Goal: Information Seeking & Learning: Learn about a topic

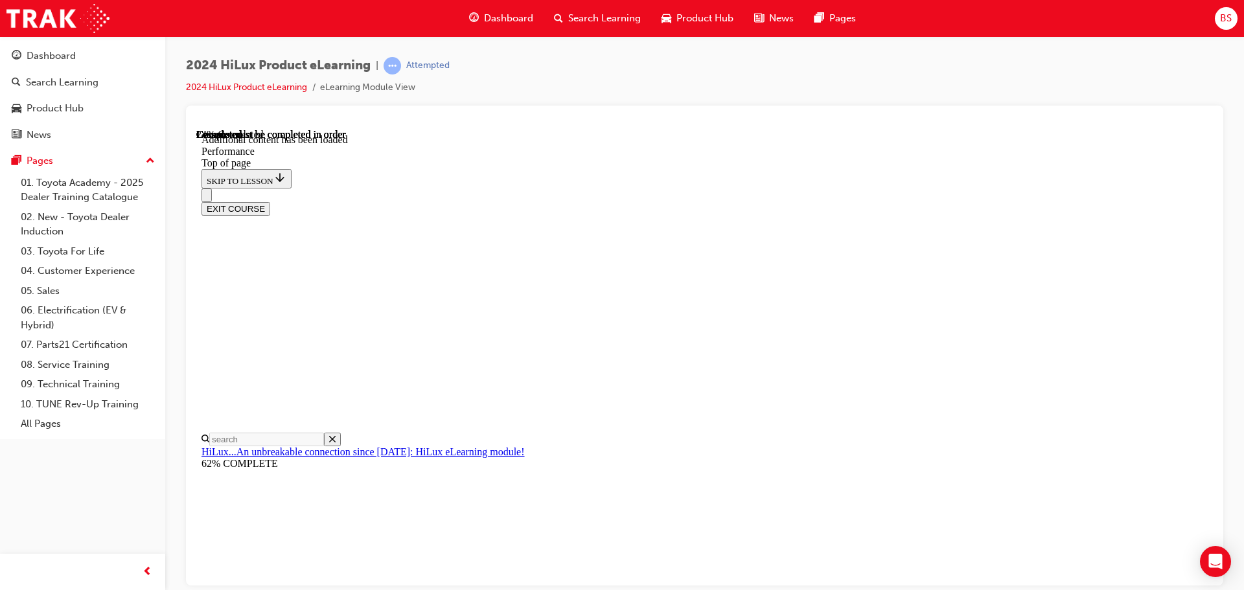
scroll to position [3402, 0]
drag, startPoint x: 196, startPoint y: 128, endPoint x: 757, endPoint y: 311, distance: 589.3
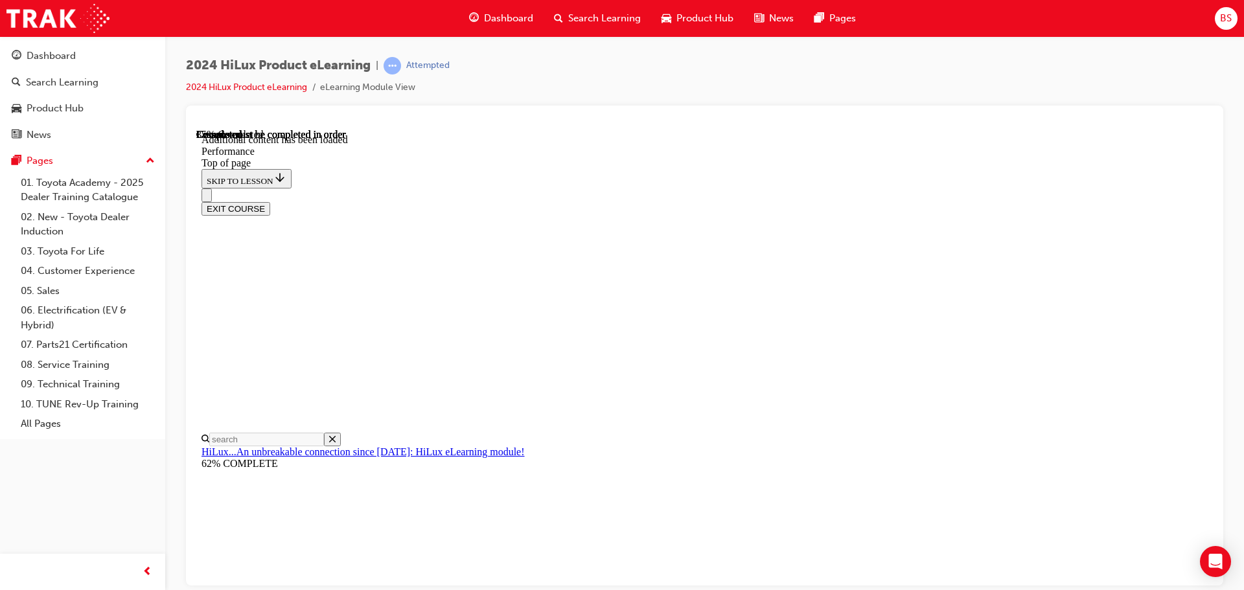
drag, startPoint x: 742, startPoint y: 311, endPoint x: 749, endPoint y: 310, distance: 7.2
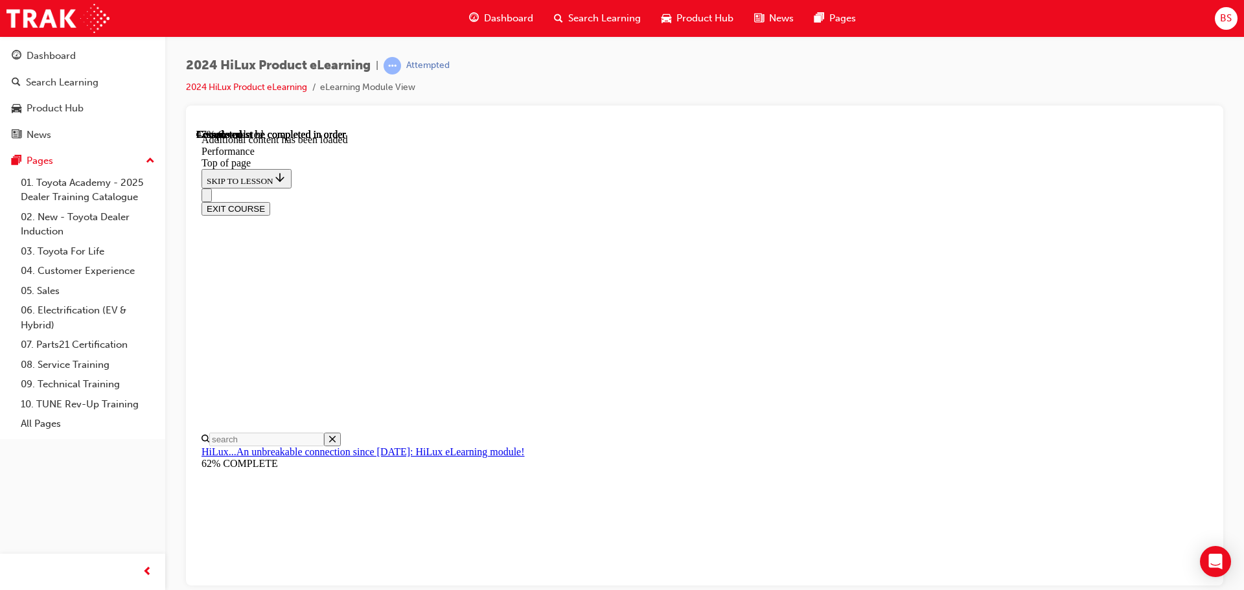
scroll to position [6105, 0]
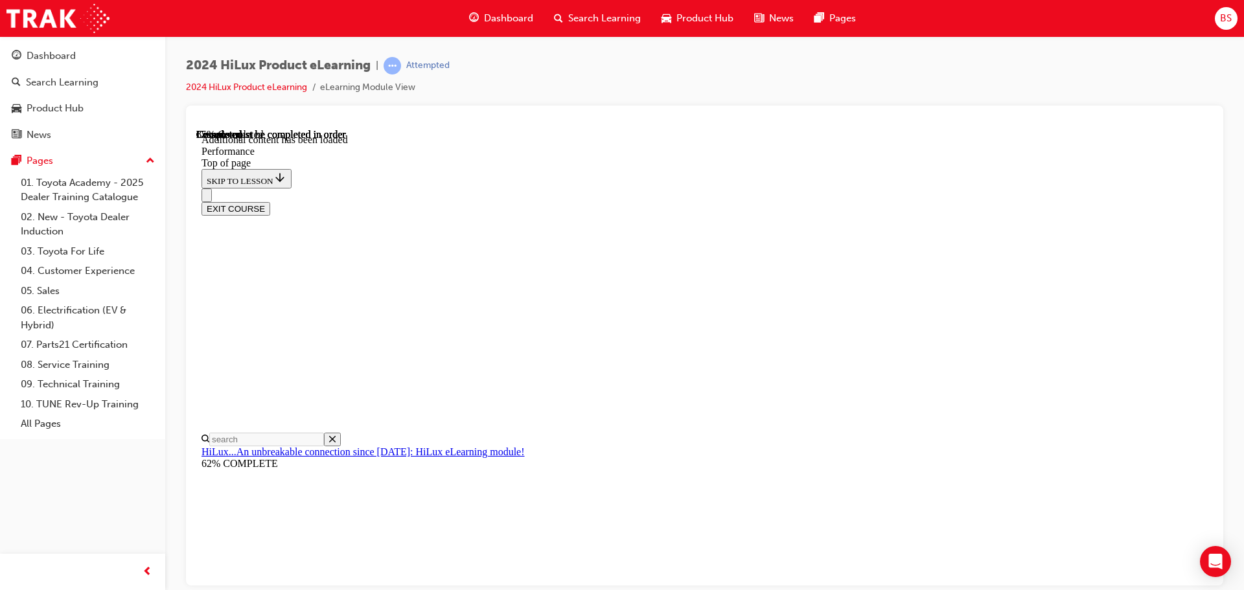
scroll to position [8518, 0]
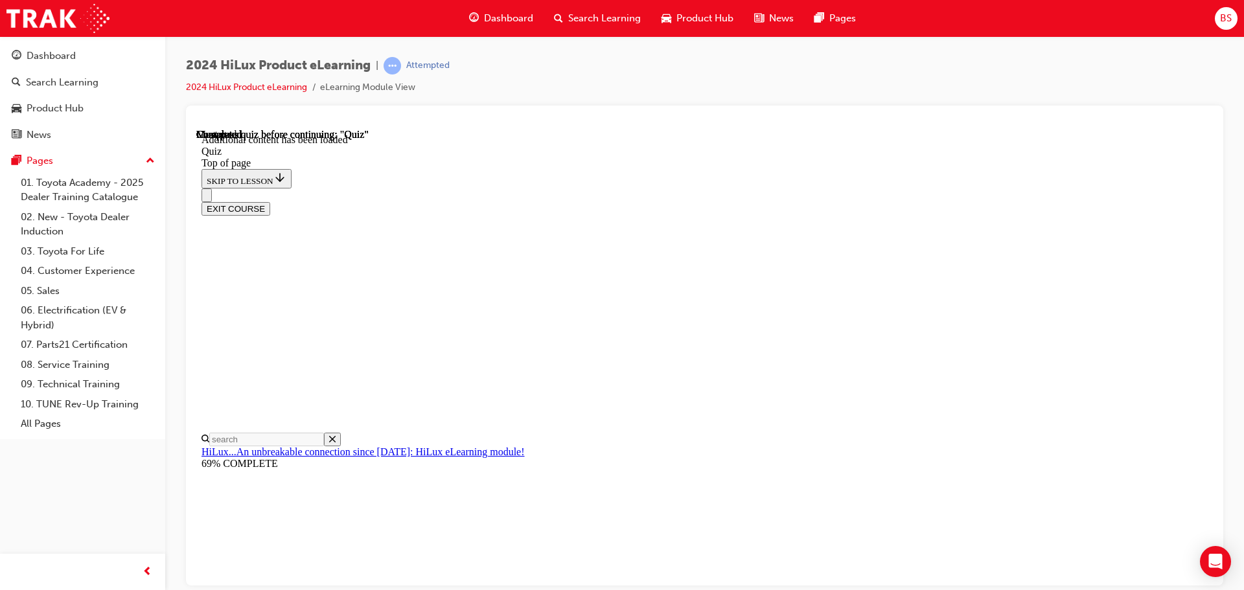
scroll to position [40, 0]
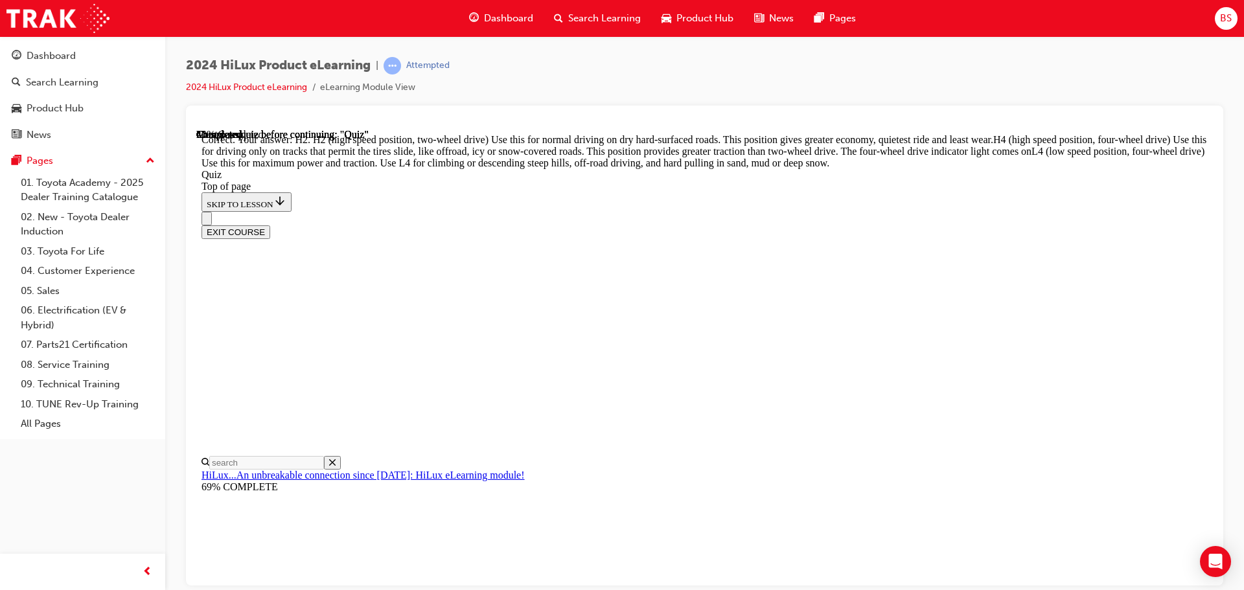
scroll to position [464, 0]
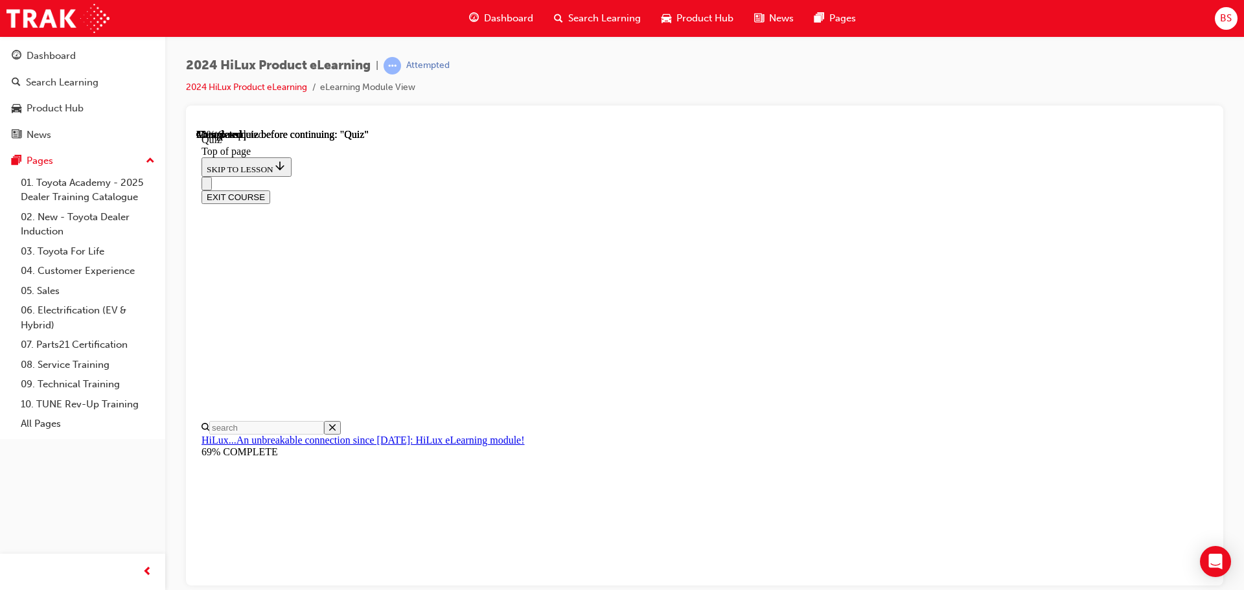
scroll to position [130, 0]
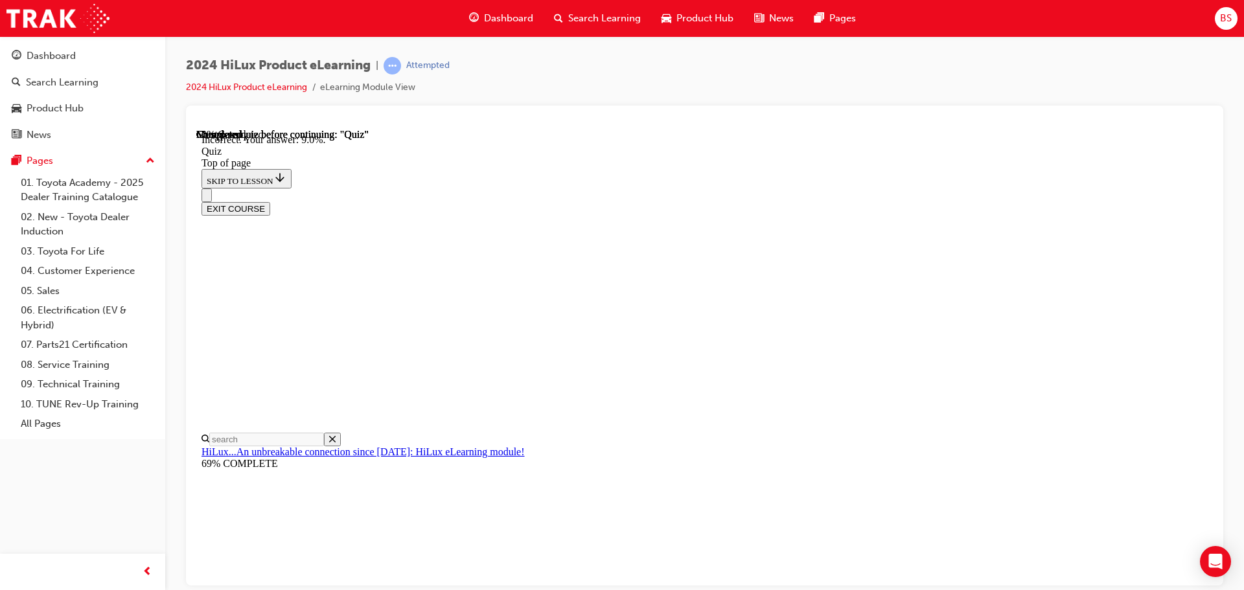
scroll to position [305, 0]
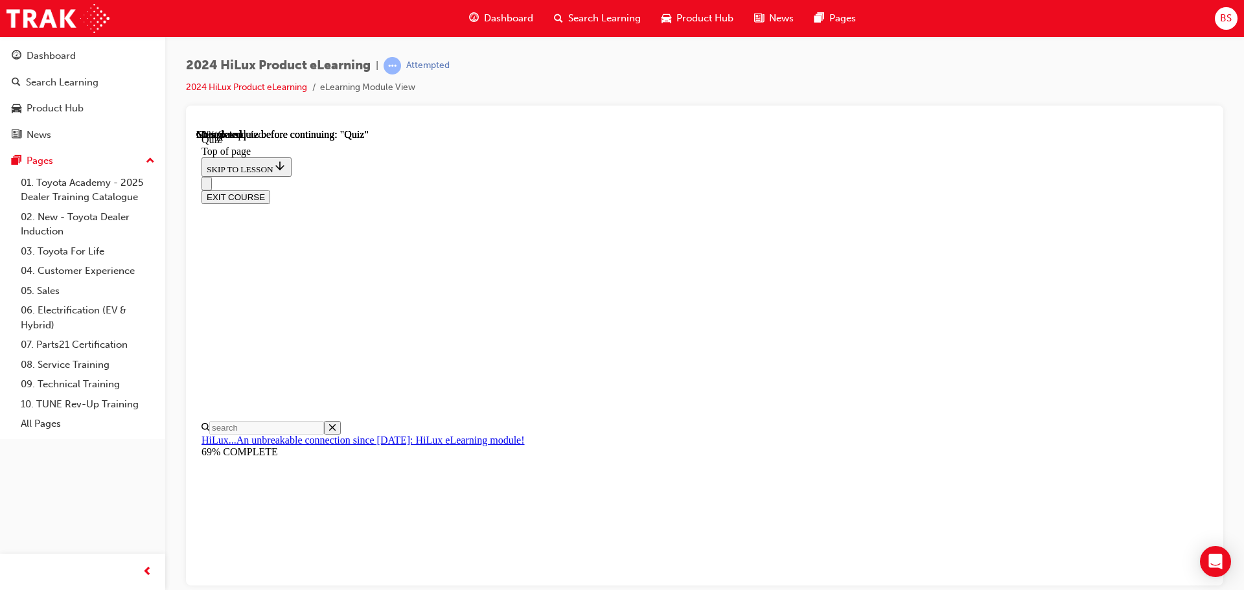
scroll to position [91, 0]
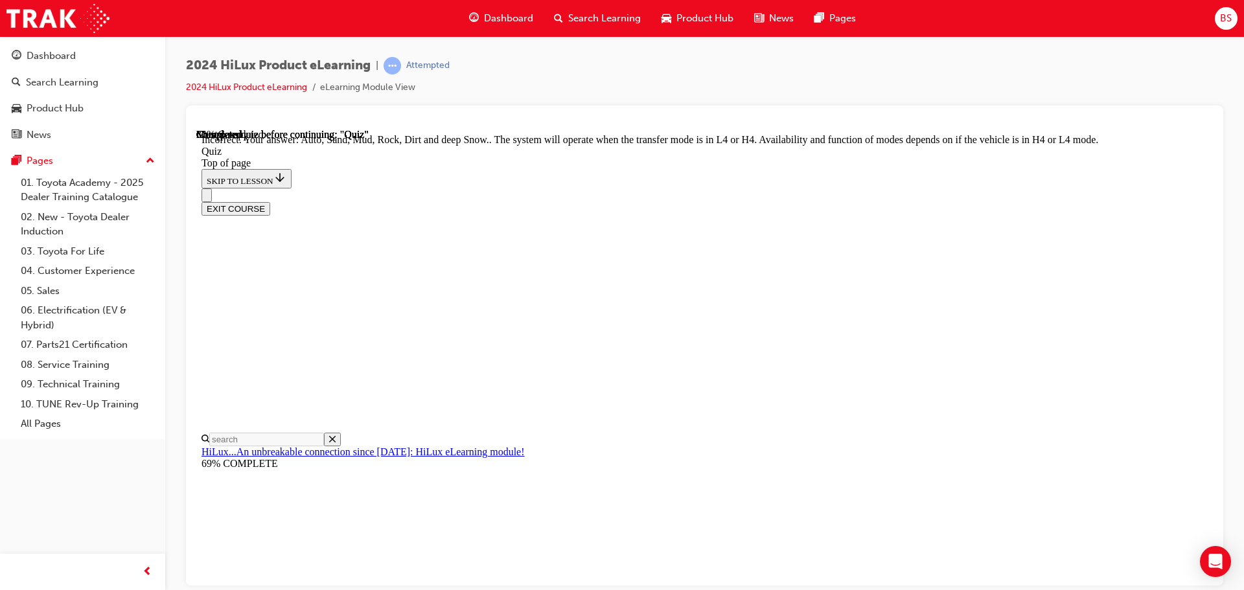
scroll to position [356, 0]
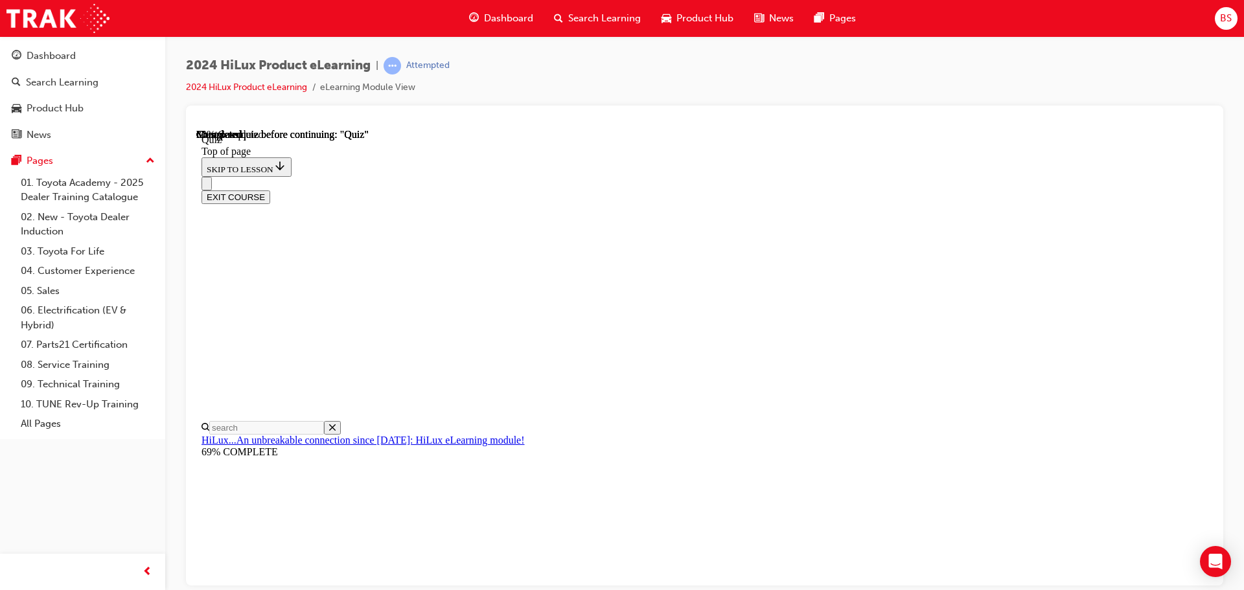
scroll to position [117, 0]
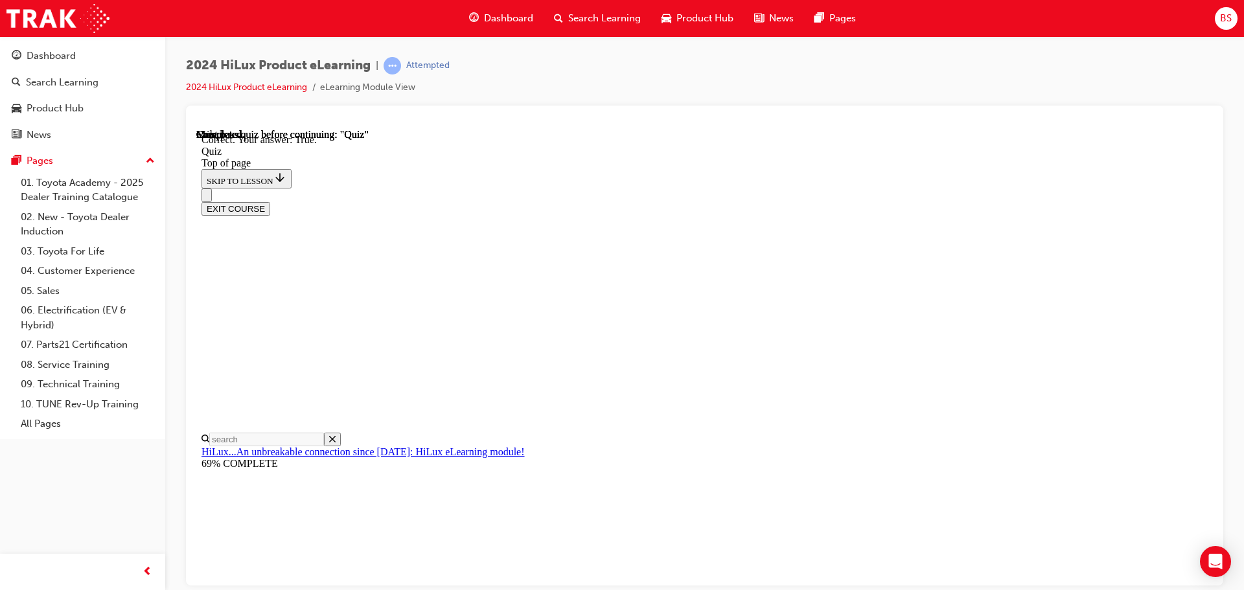
scroll to position [157, 0]
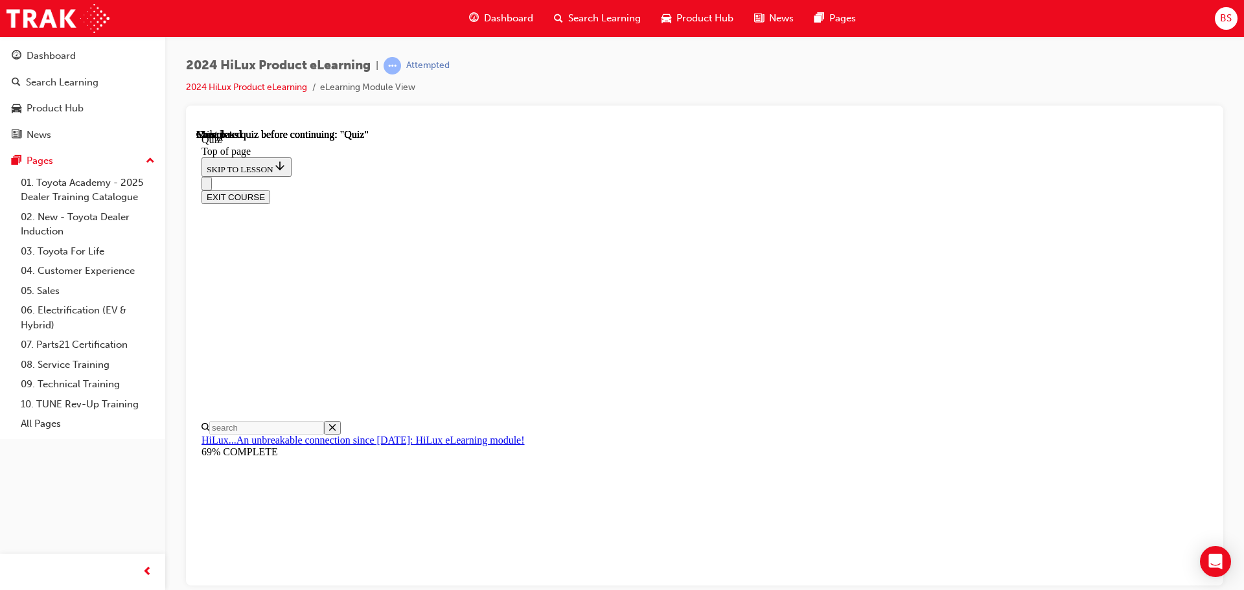
scroll to position [244, 0]
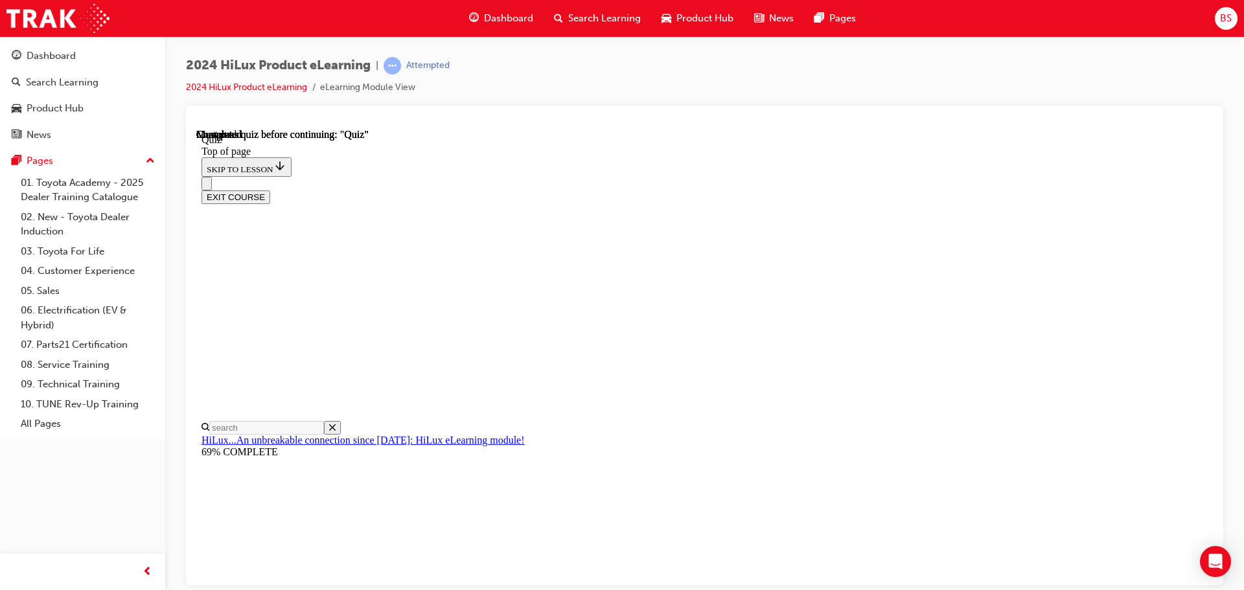
scroll to position [106, 0]
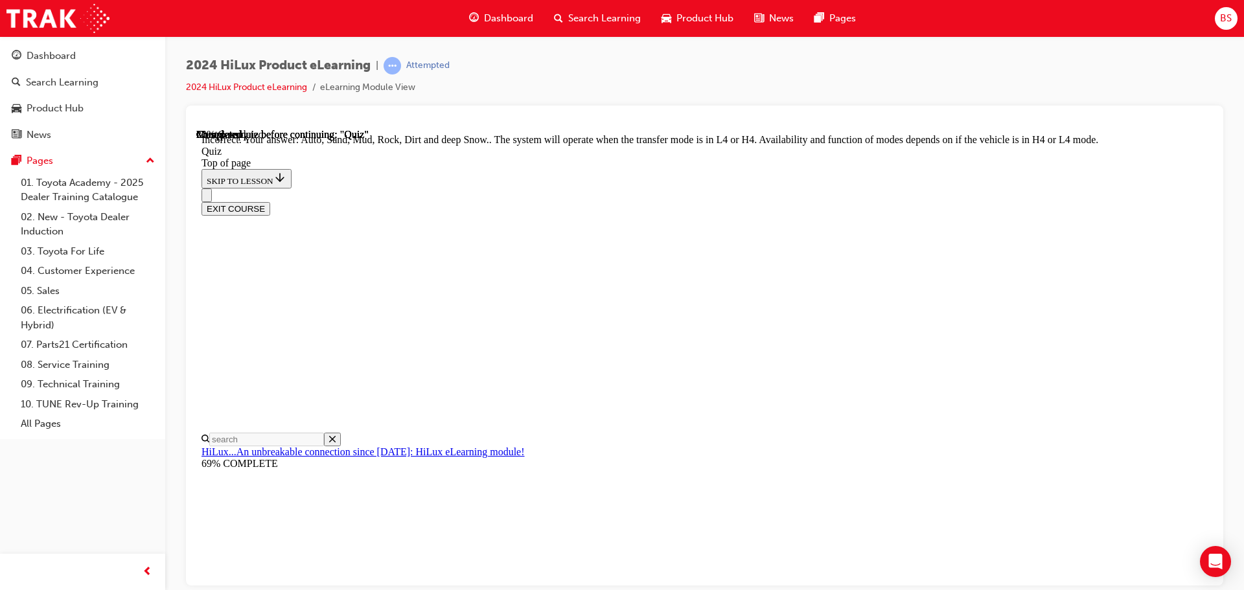
scroll to position [356, 0]
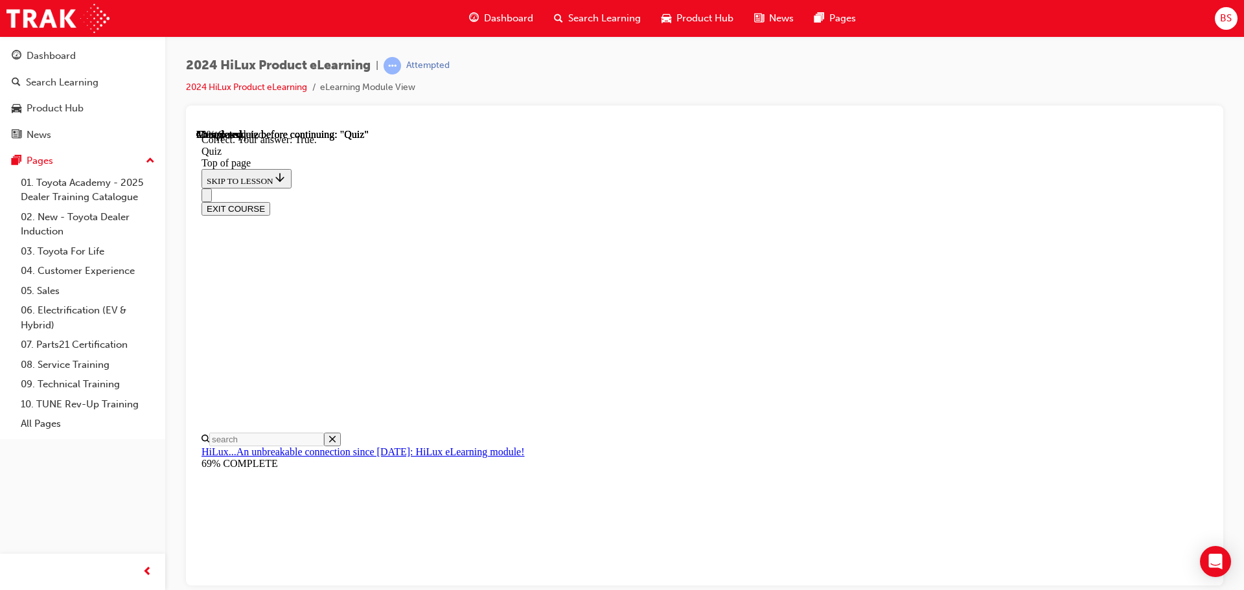
scroll to position [157, 0]
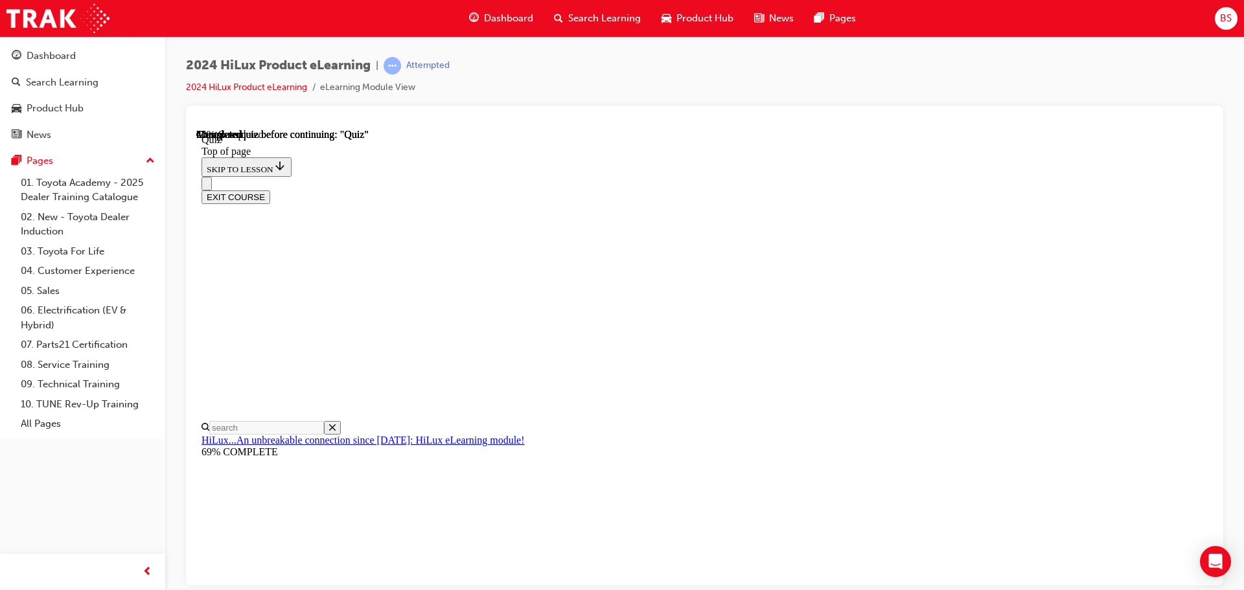
scroll to position [130, 0]
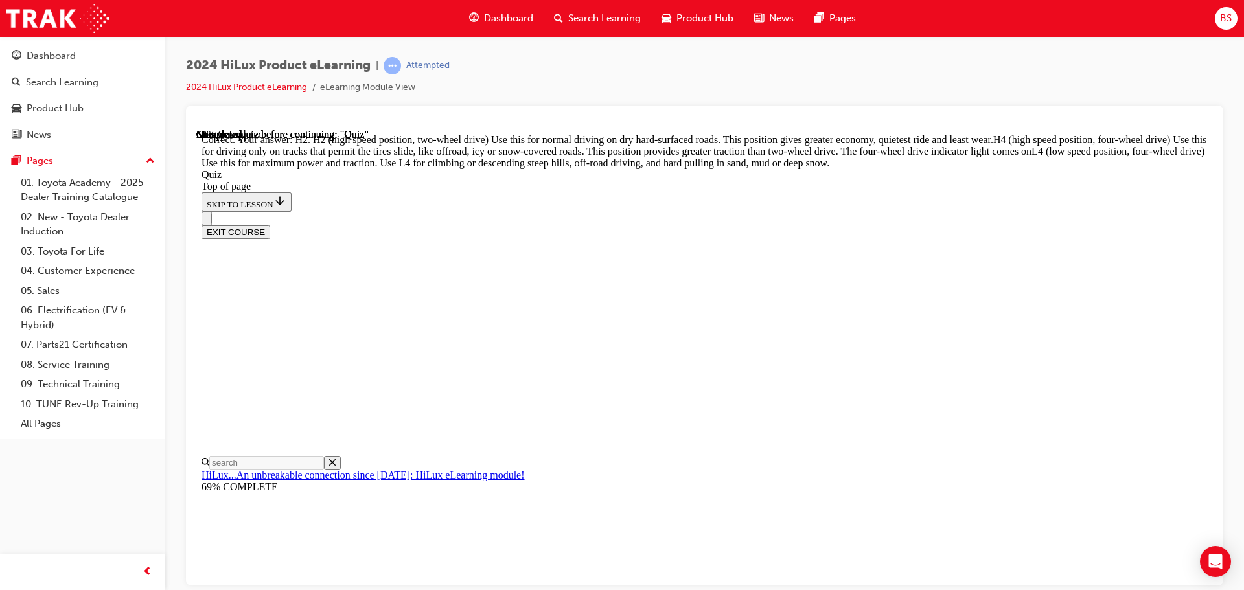
scroll to position [464, 0]
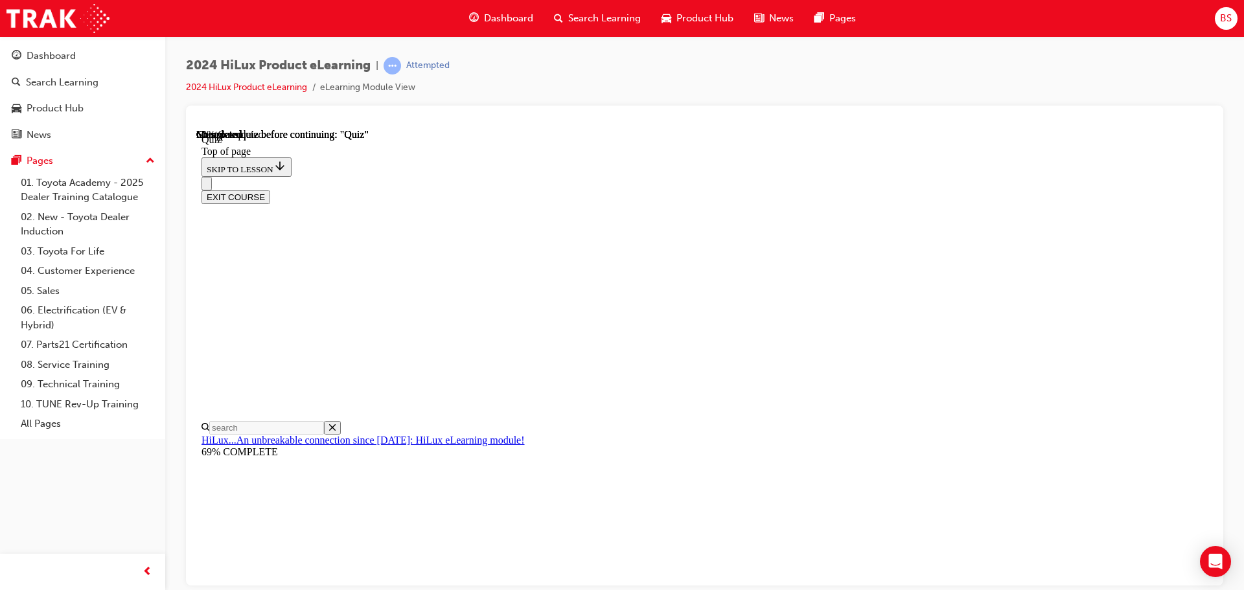
scroll to position [130, 0]
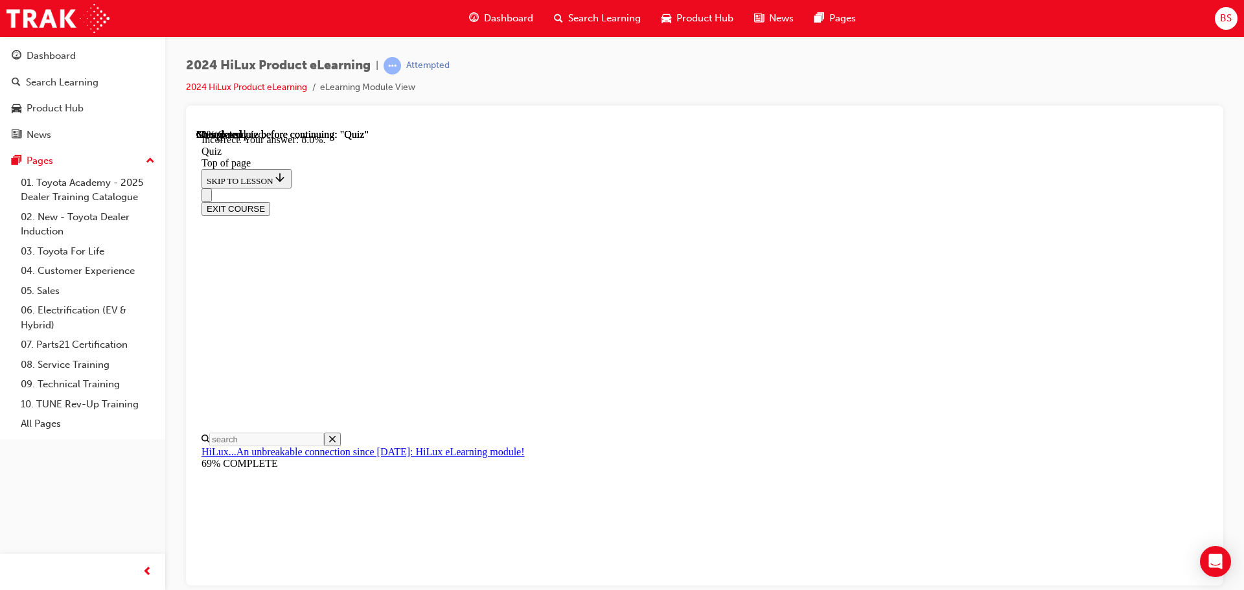
scroll to position [305, 0]
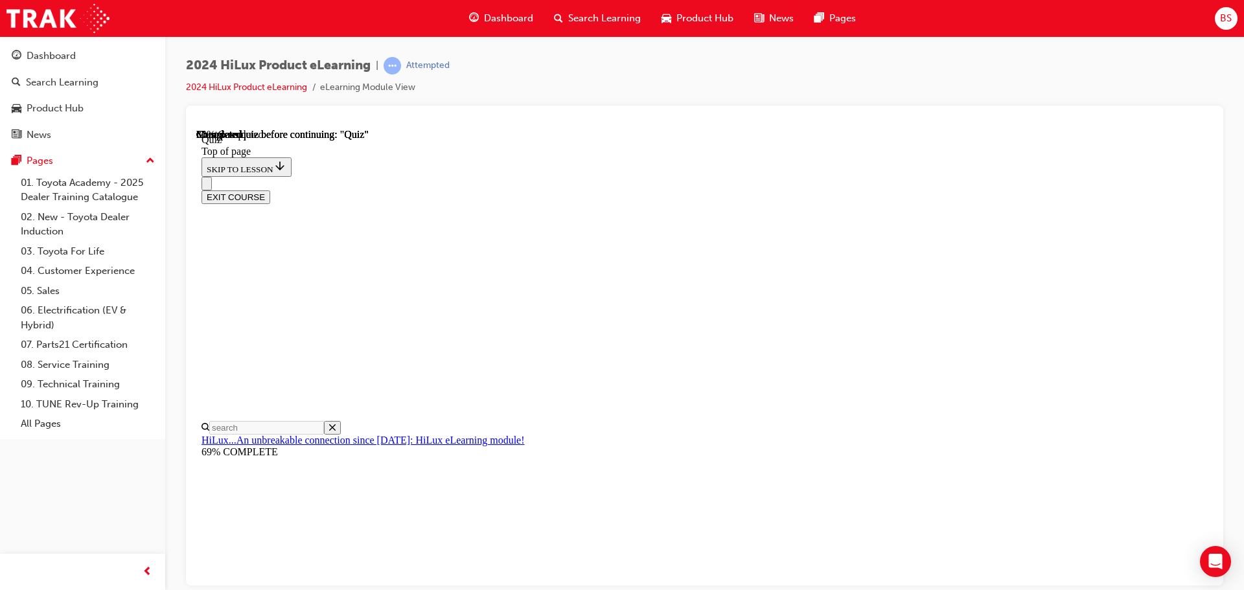
scroll to position [346, 0]
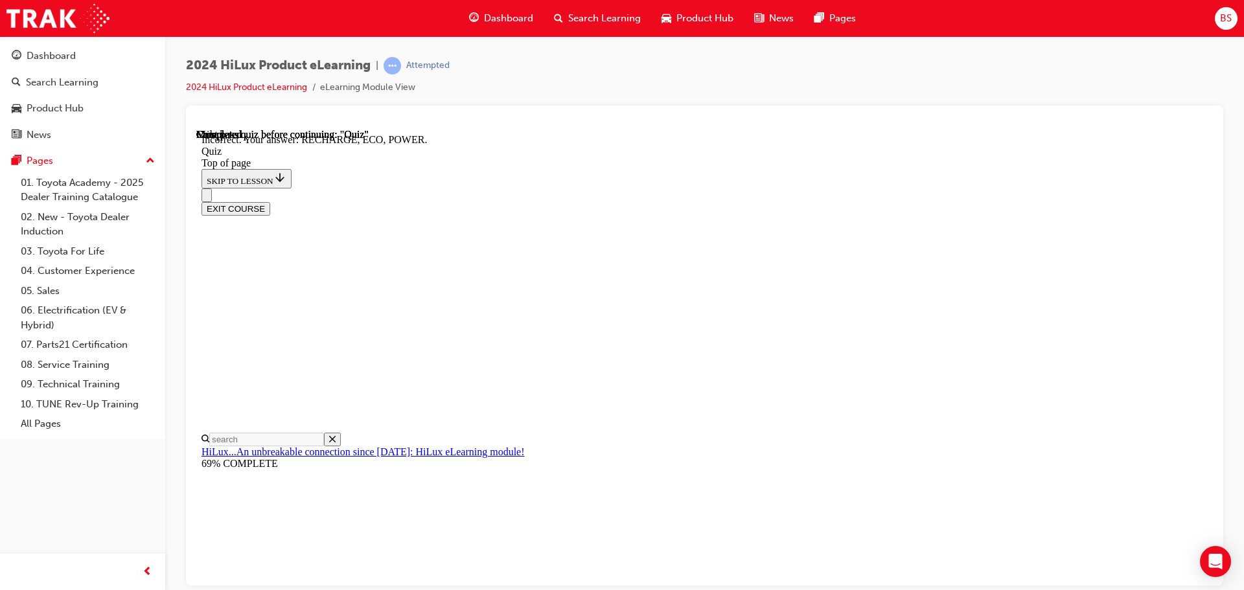
scroll to position [426, 0]
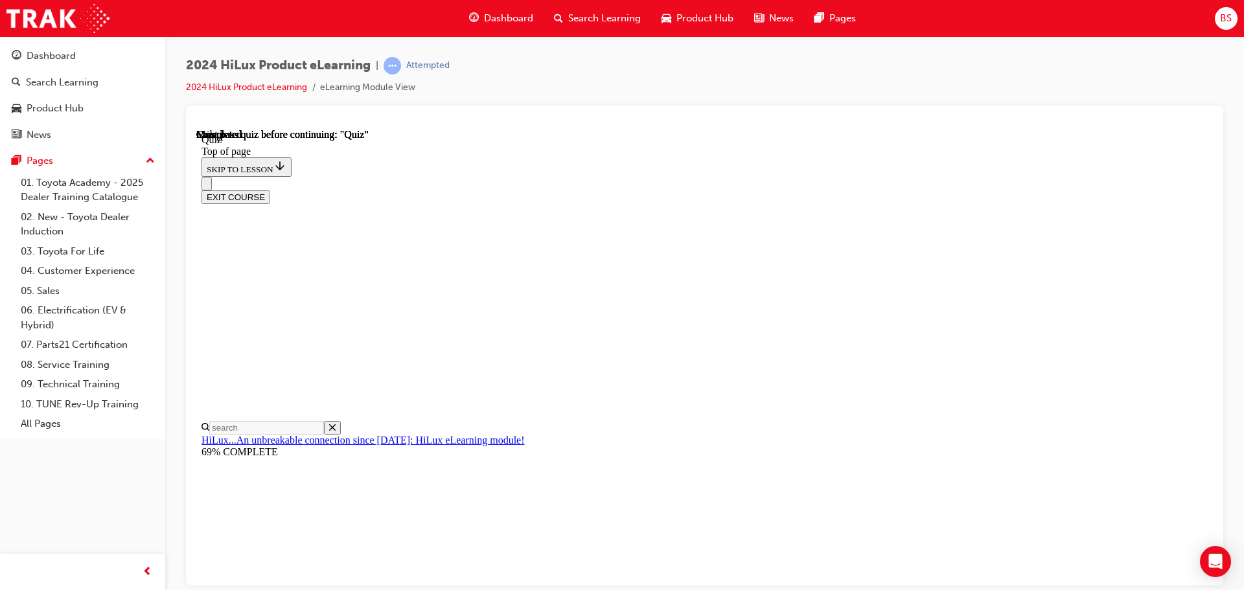
scroll to position [244, 0]
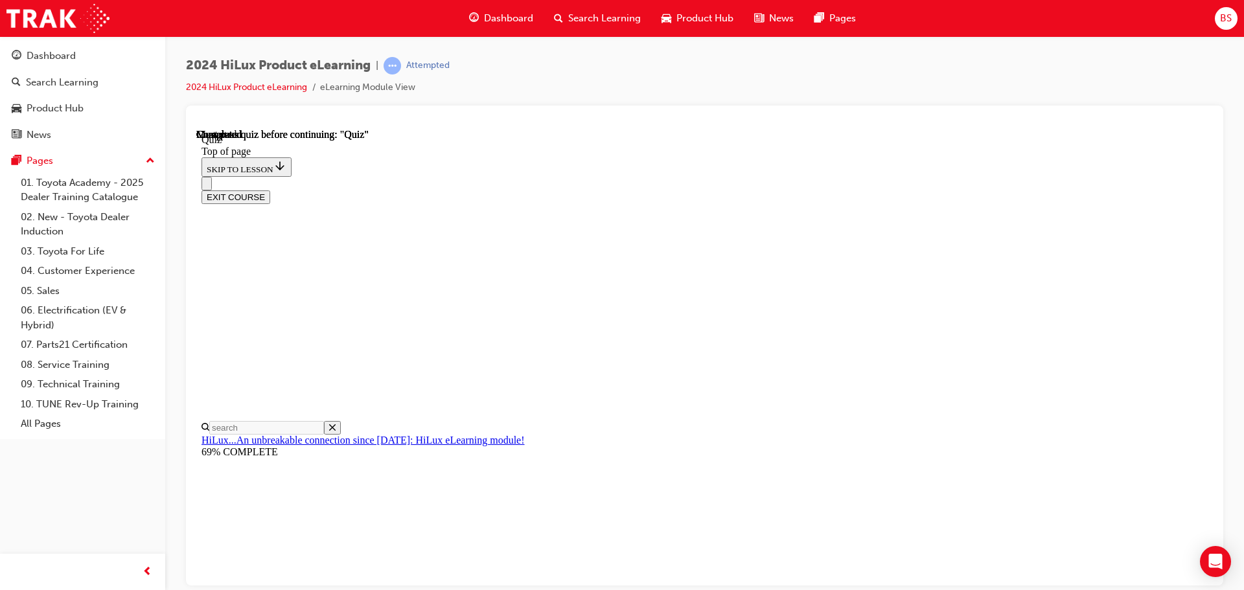
scroll to position [220, 0]
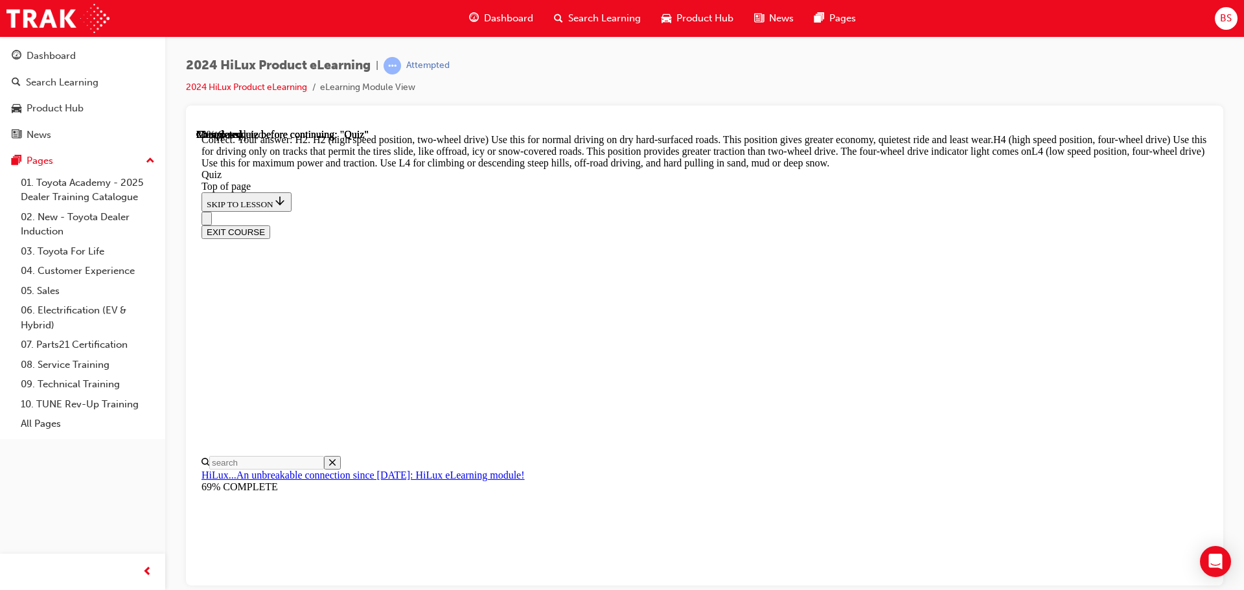
scroll to position [462, 0]
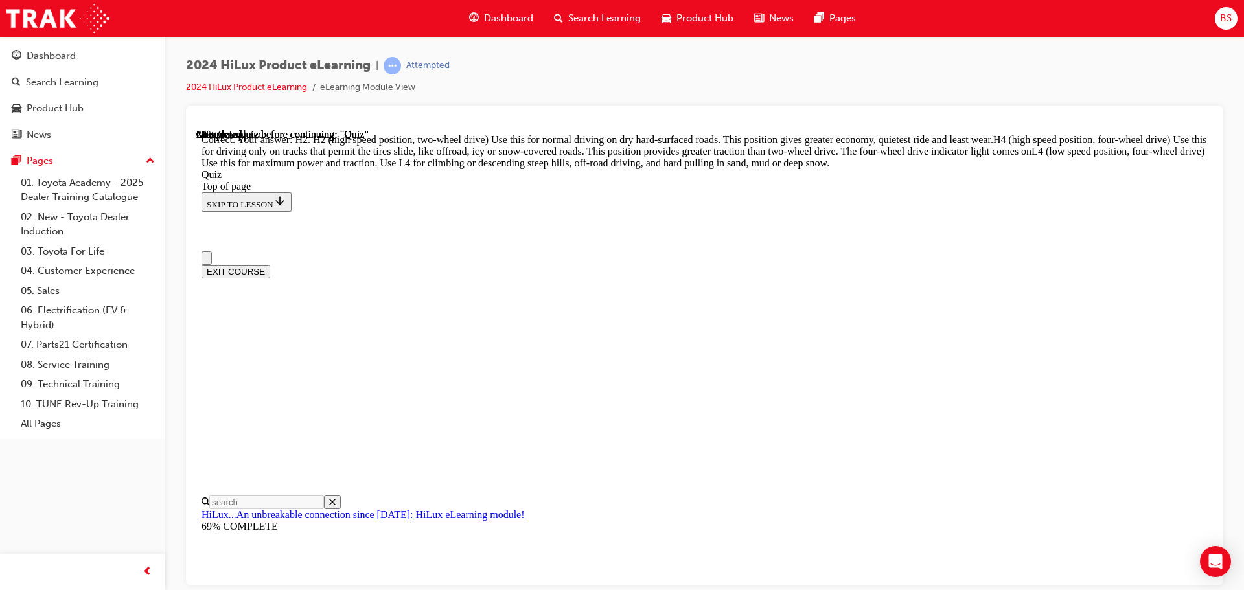
scroll to position [130, 0]
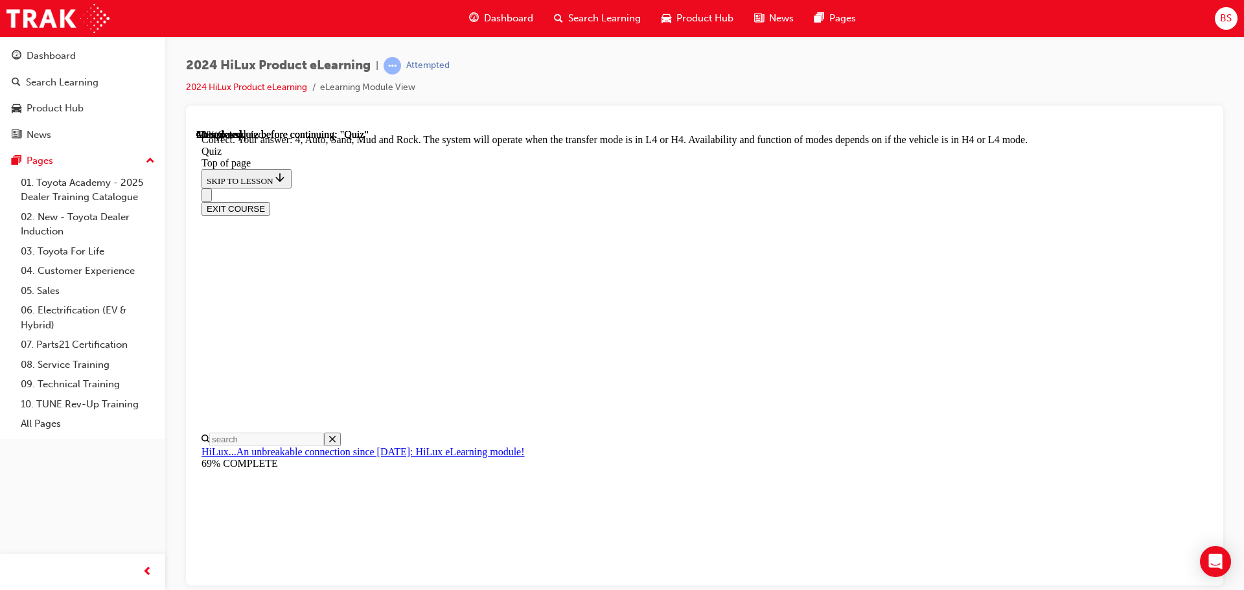
scroll to position [356, 0]
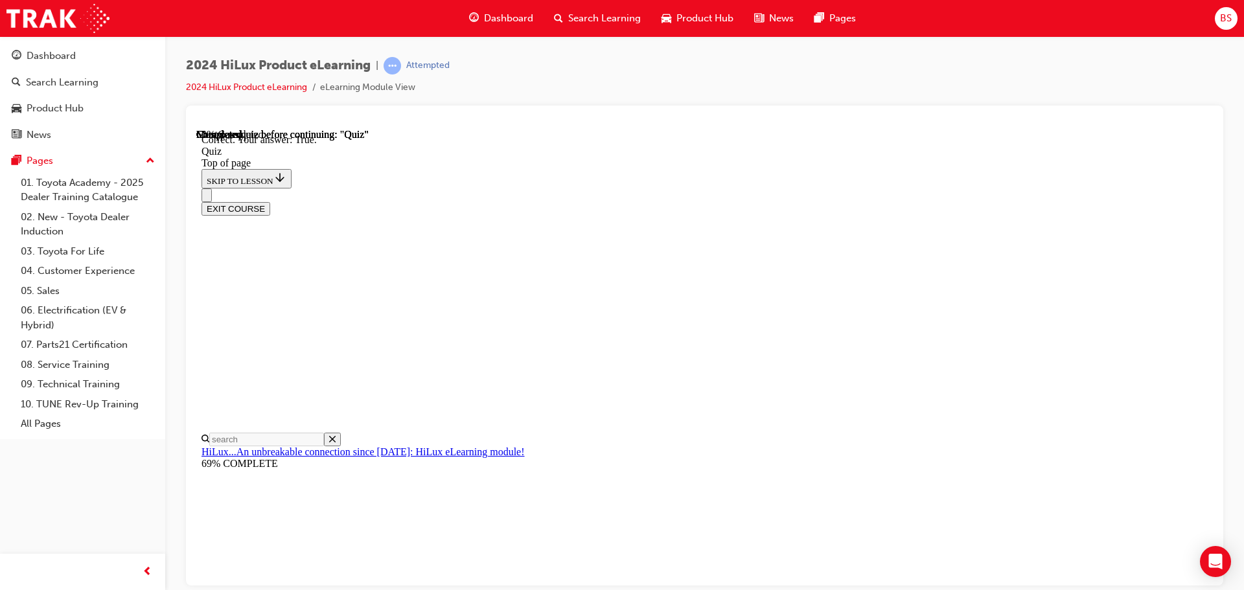
scroll to position [157, 0]
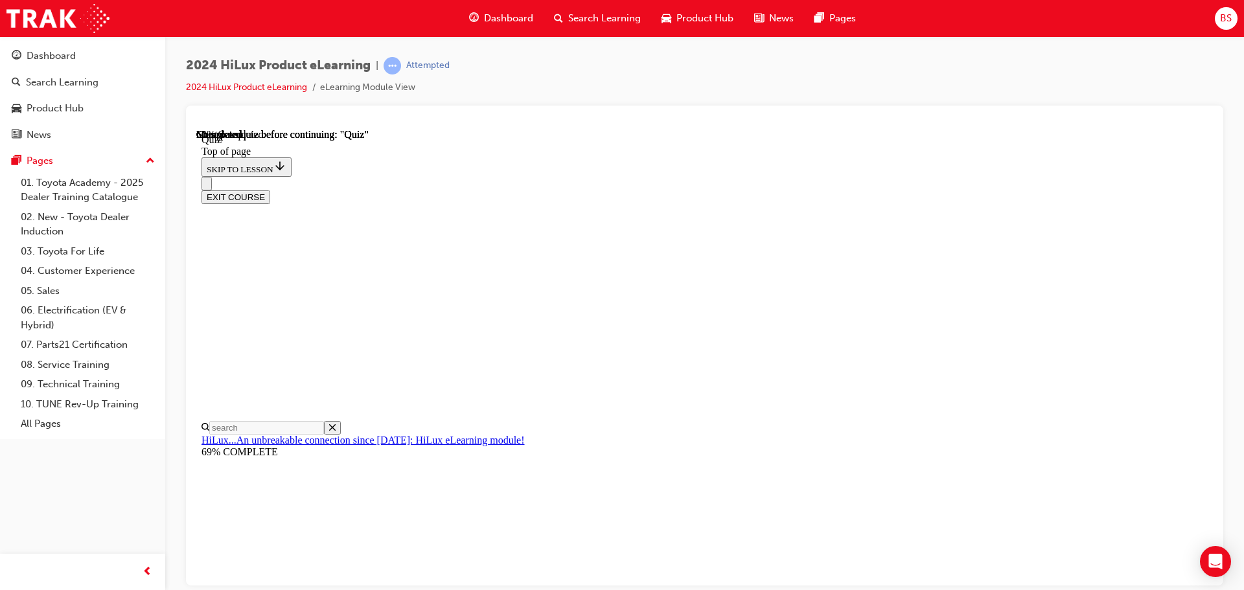
scroll to position [173, 0]
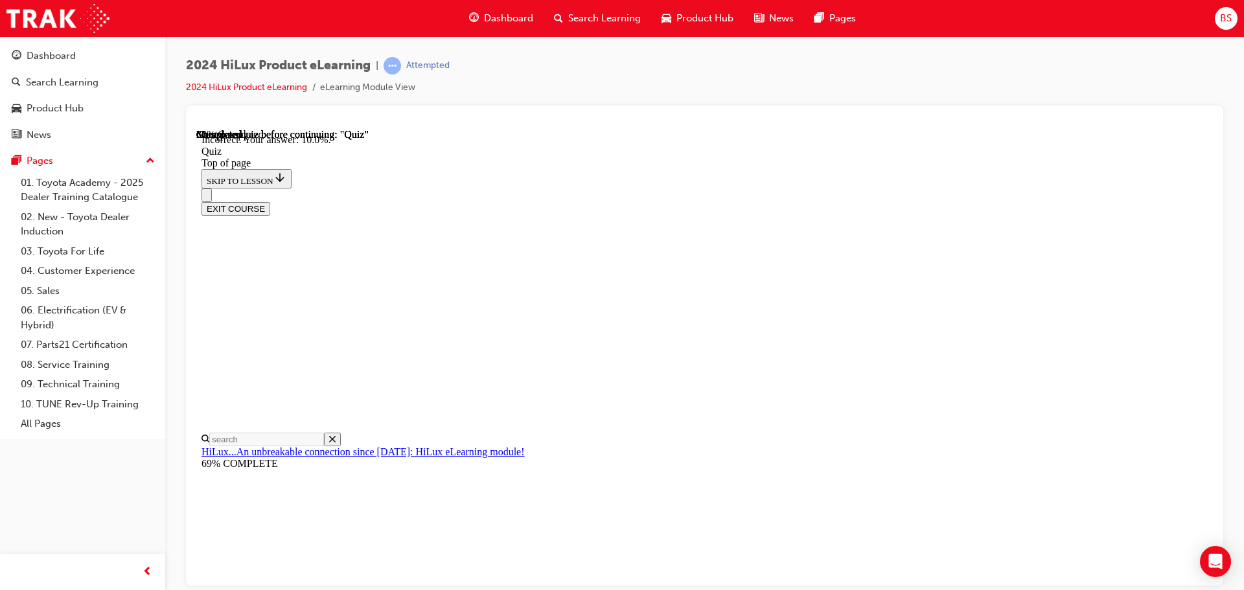
scroll to position [305, 0]
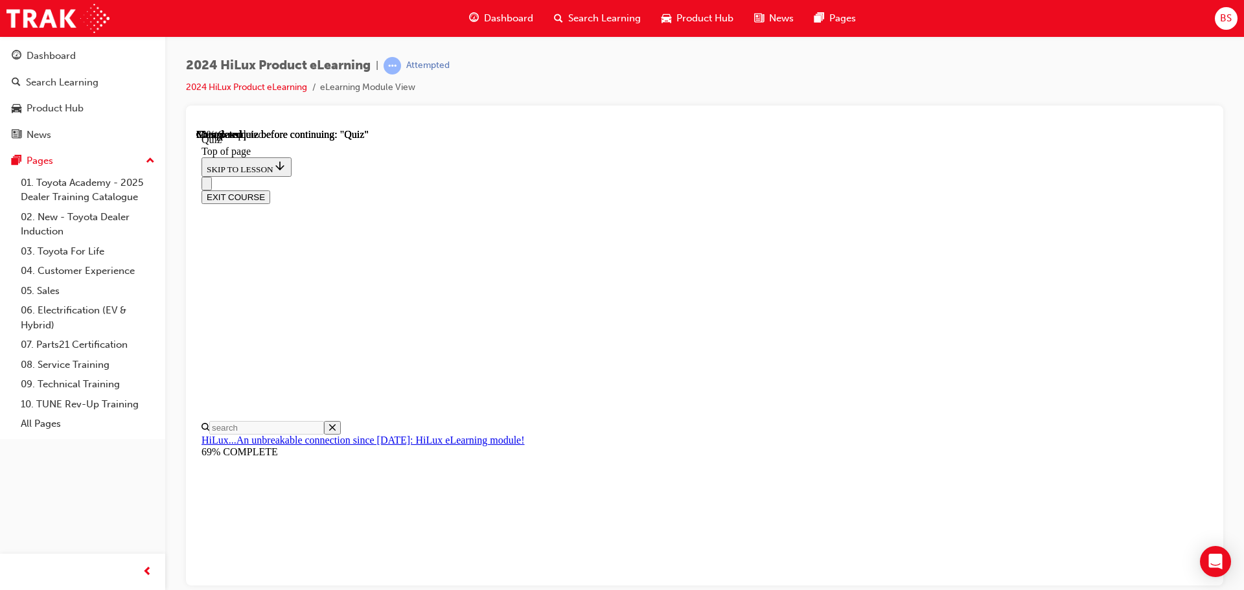
scroll to position [310, 0]
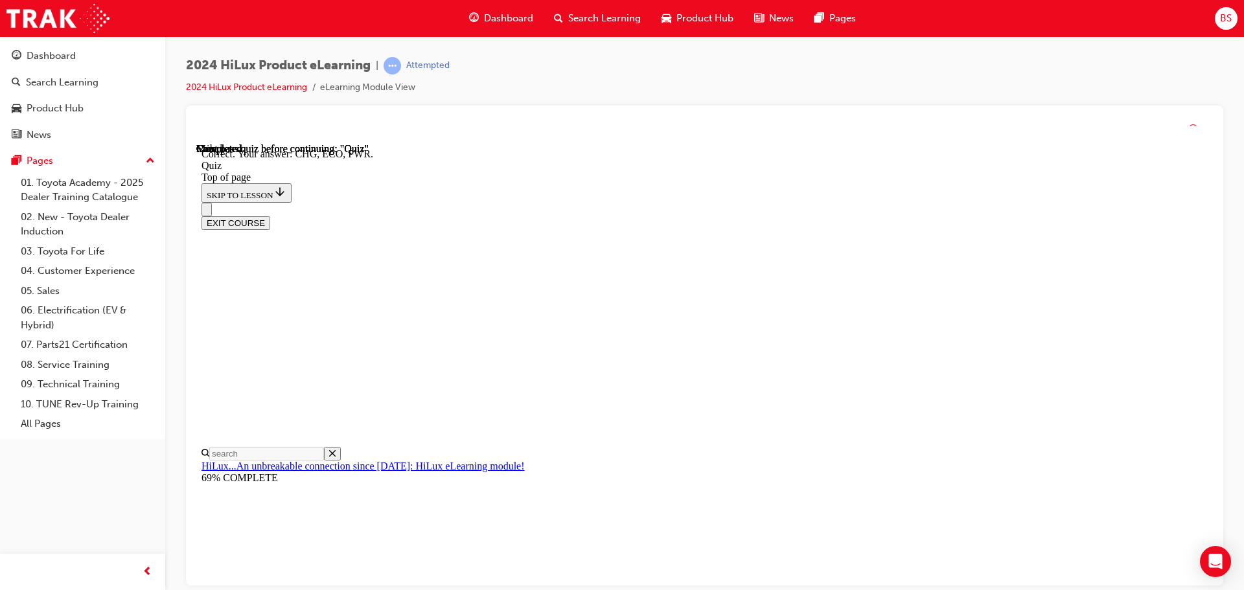
scroll to position [426, 0]
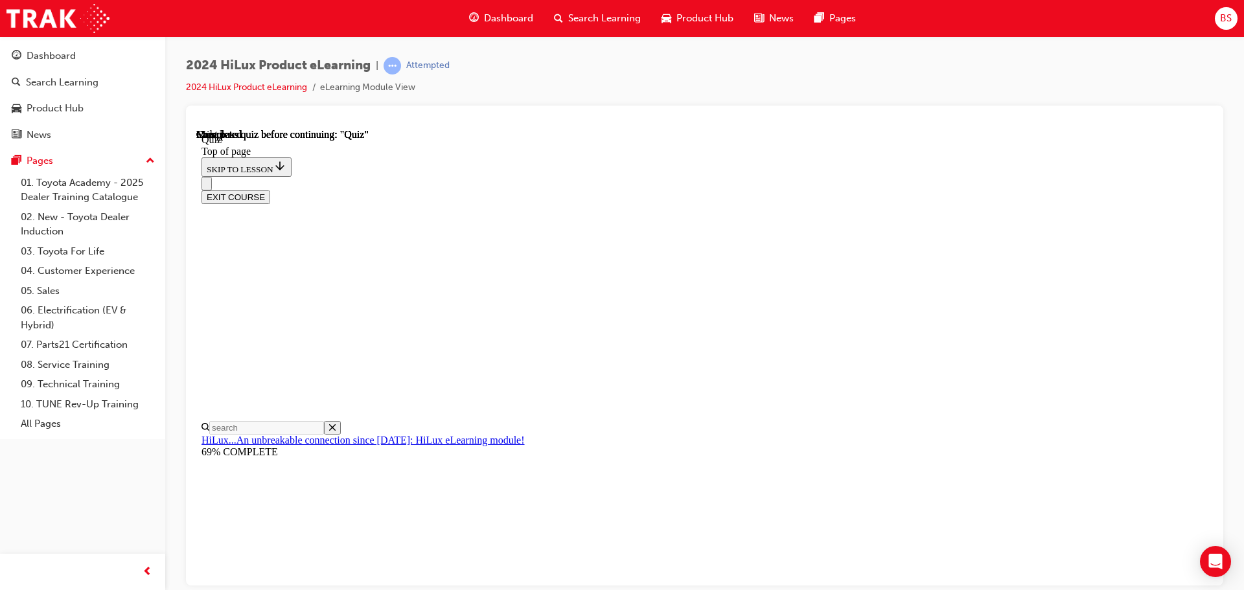
scroll to position [244, 0]
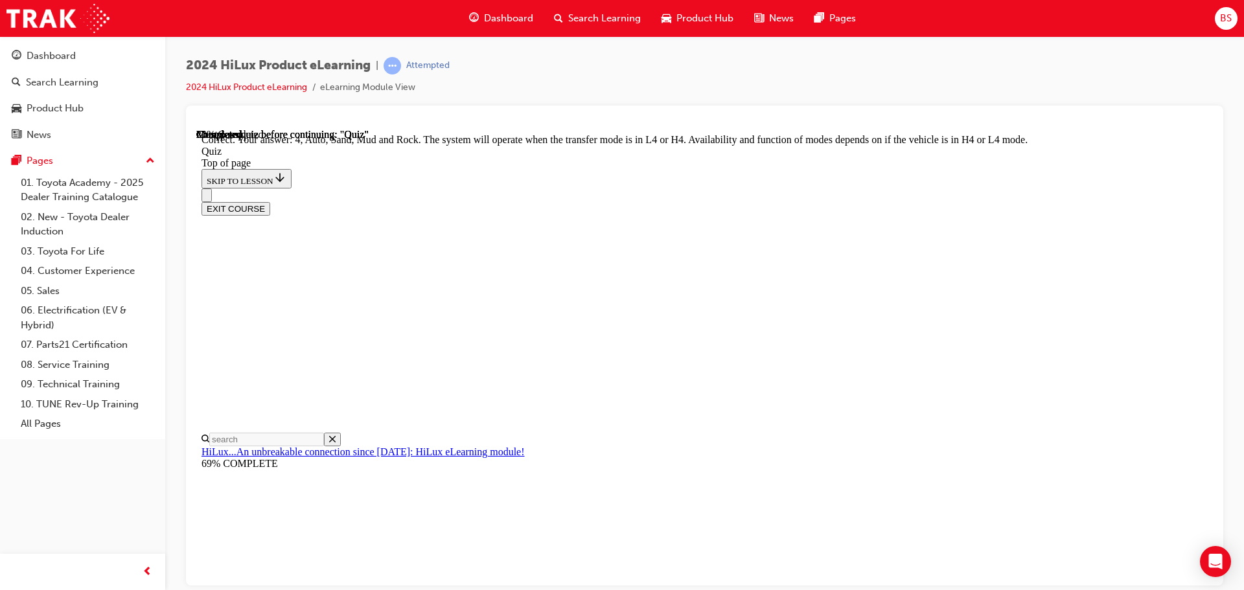
scroll to position [356, 0]
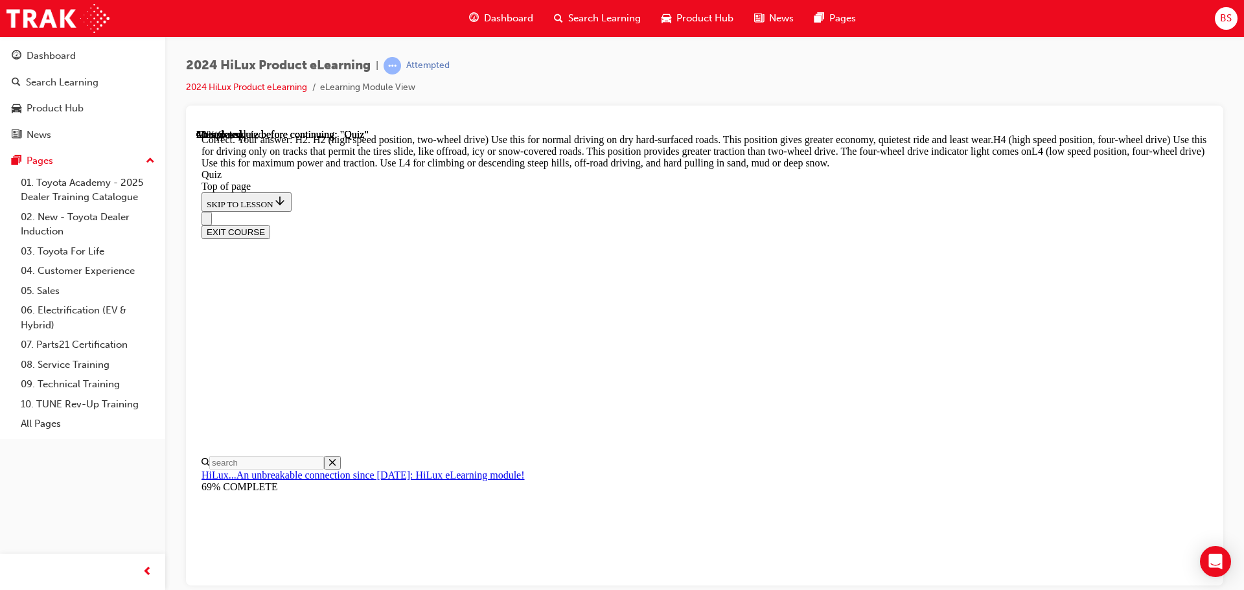
scroll to position [464, 0]
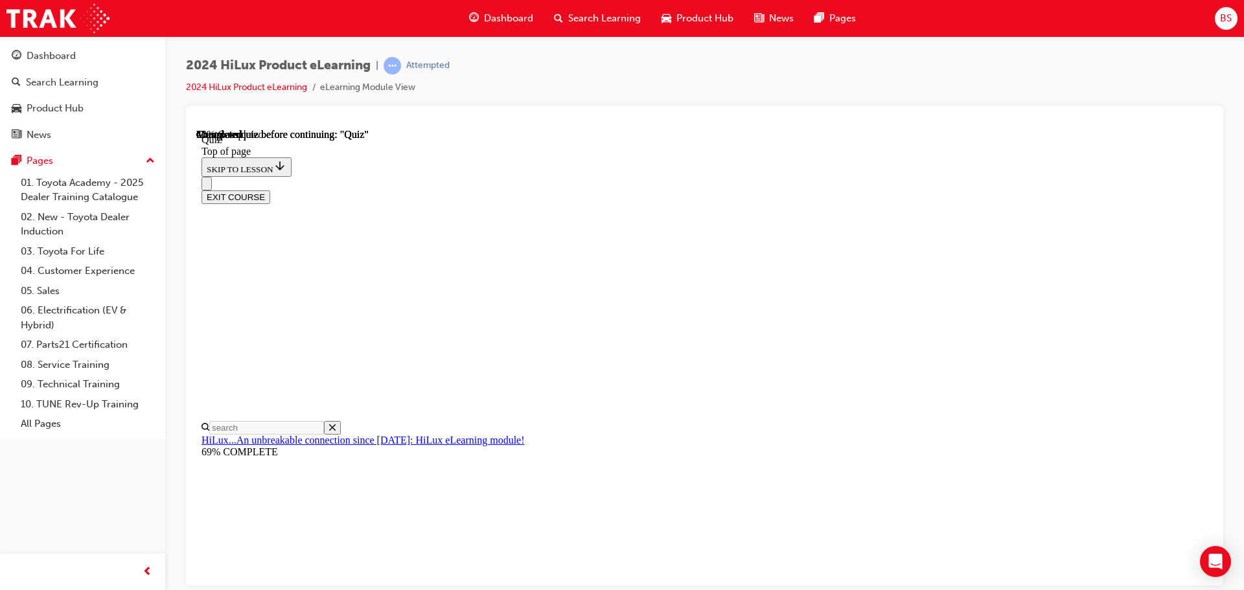
scroll to position [130, 0]
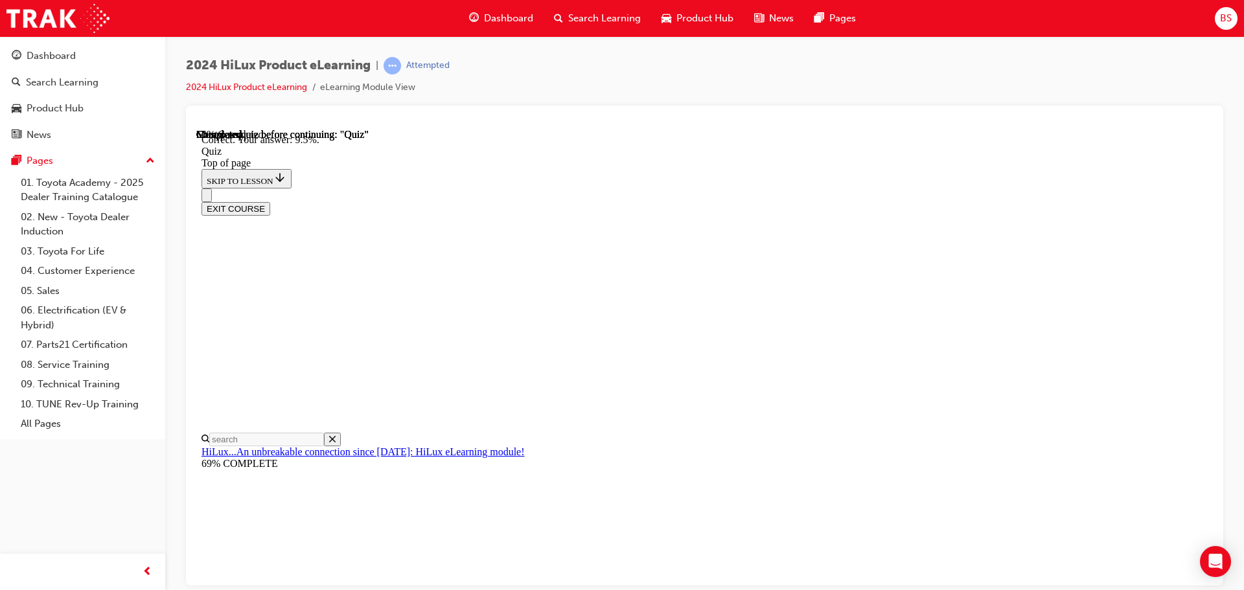
scroll to position [305, 0]
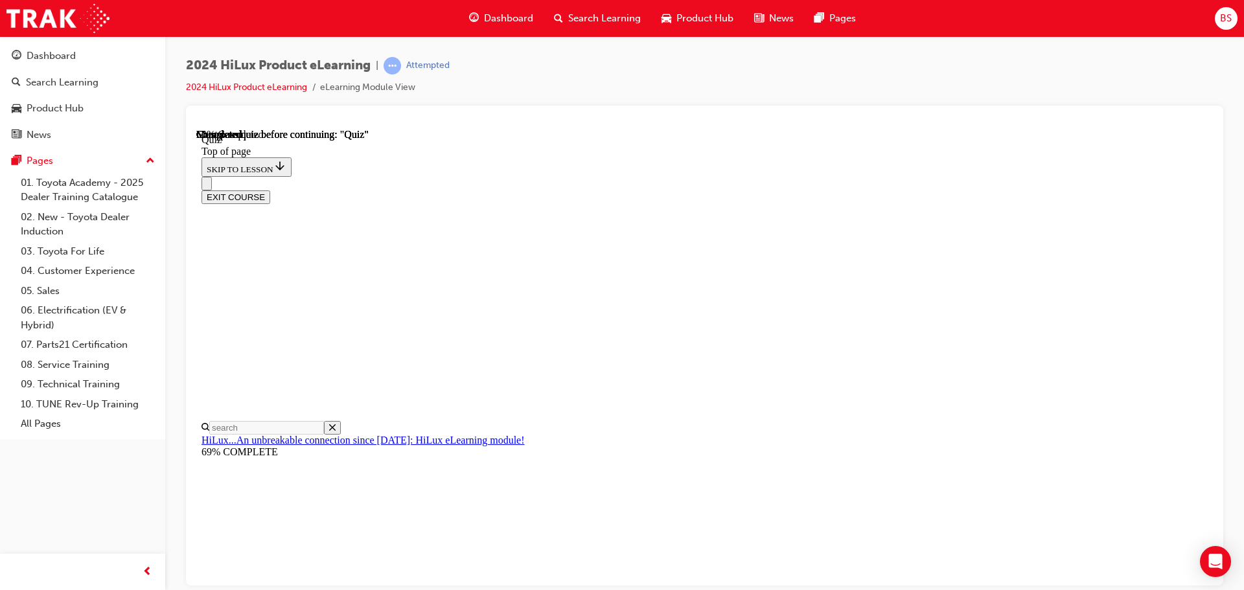
scroll to position [356, 0]
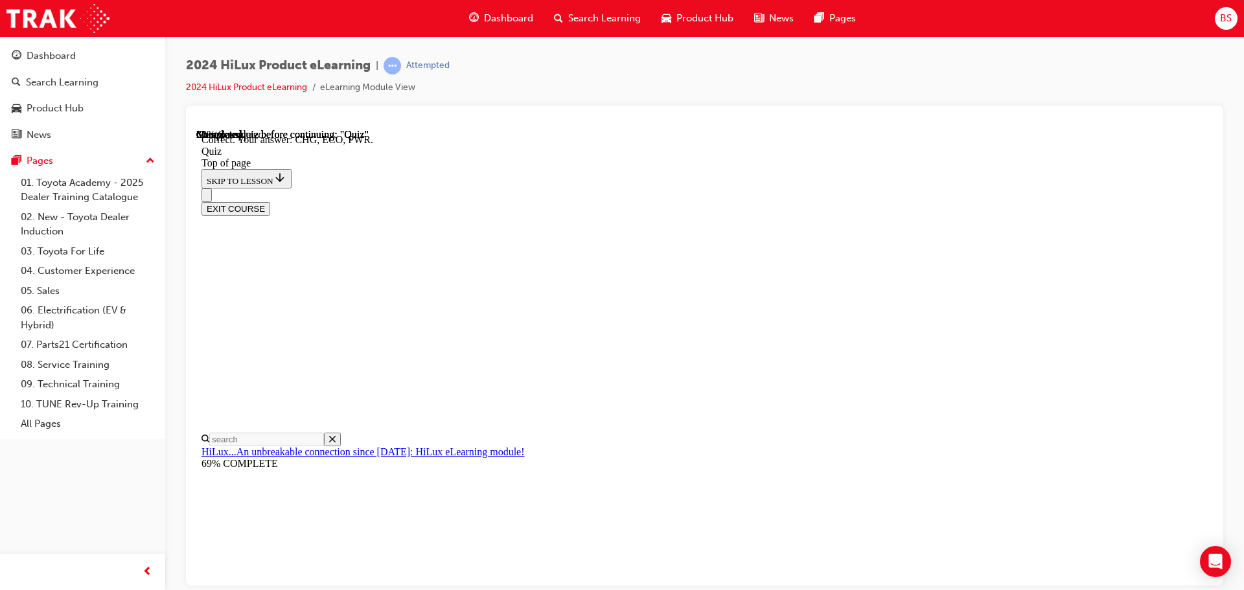
scroll to position [426, 0]
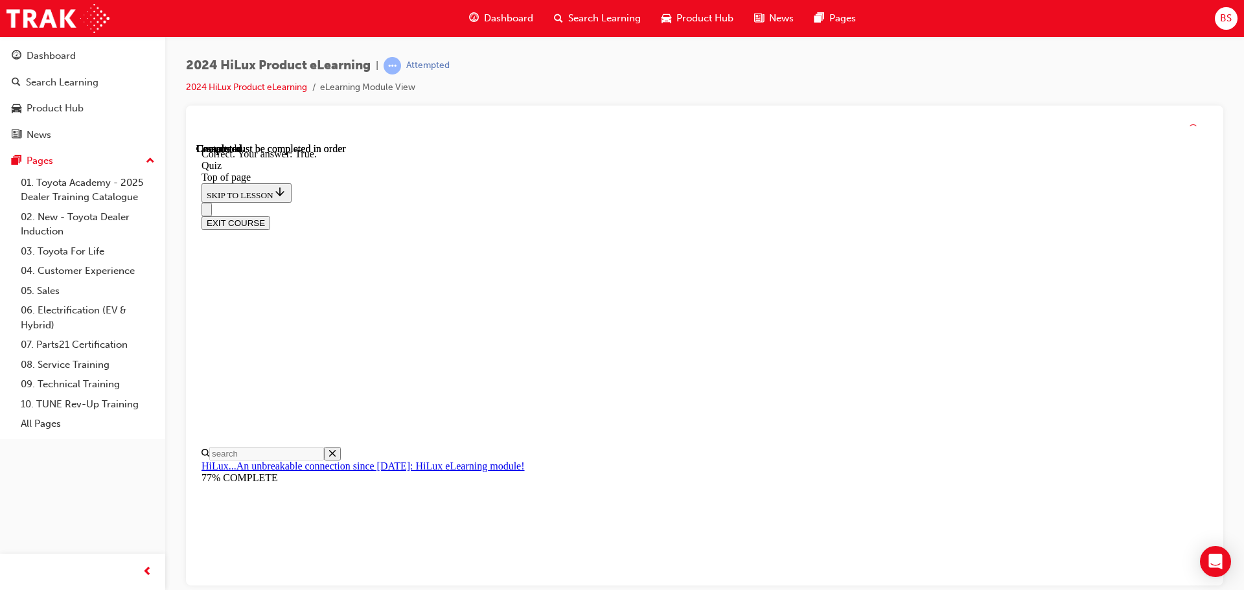
scroll to position [157, 0]
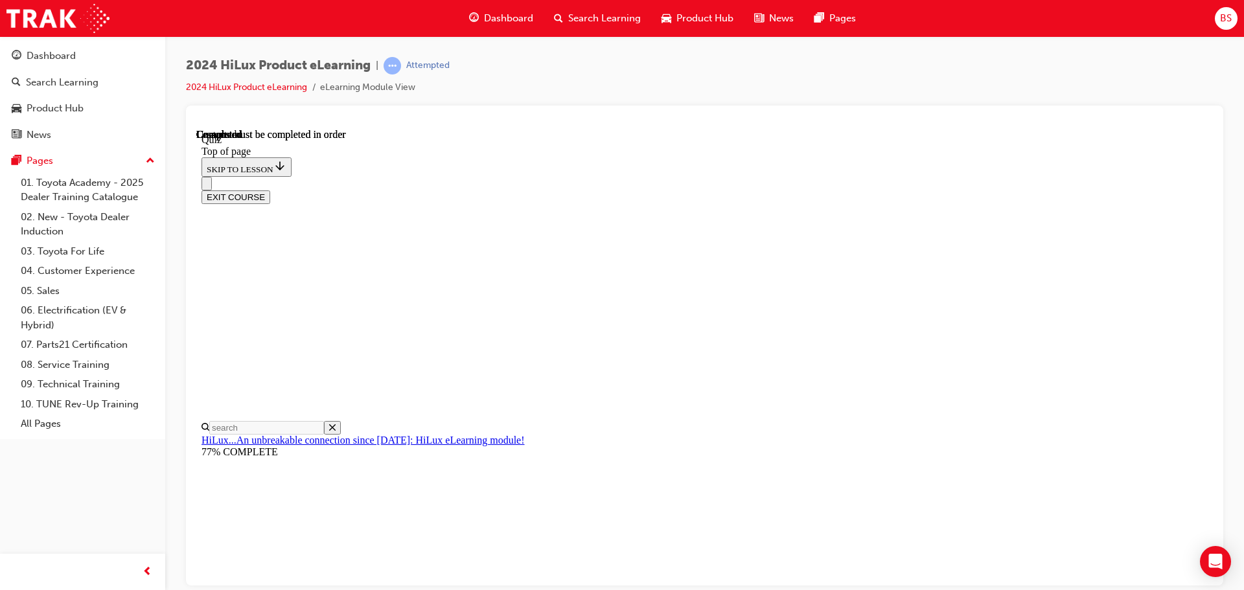
scroll to position [268, 0]
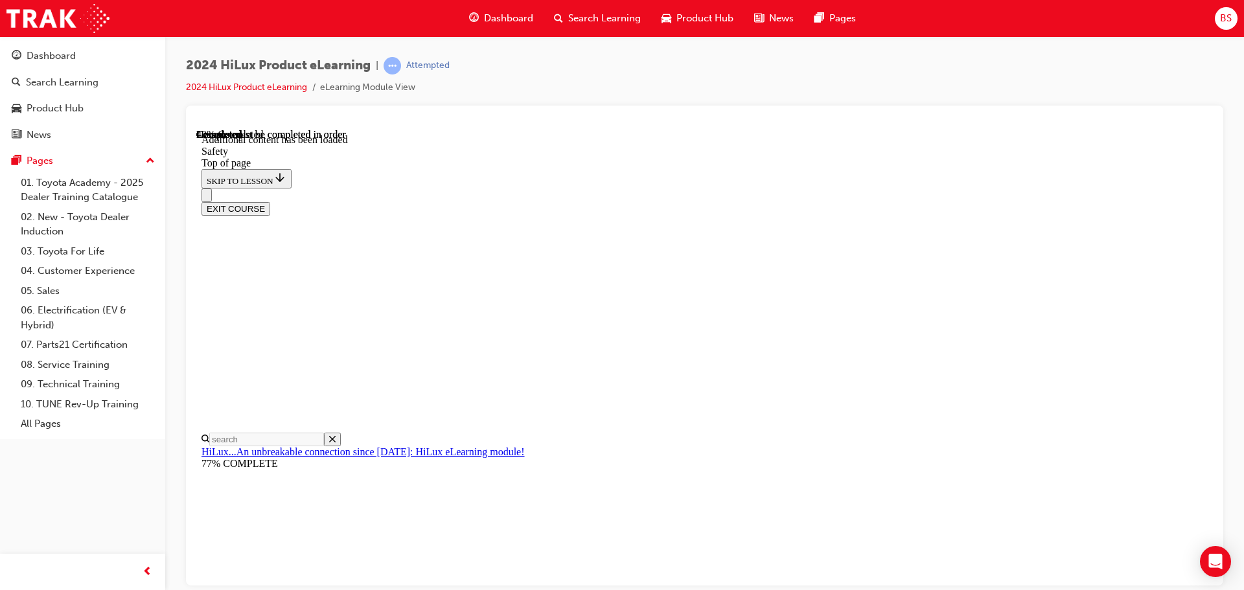
scroll to position [689, 0]
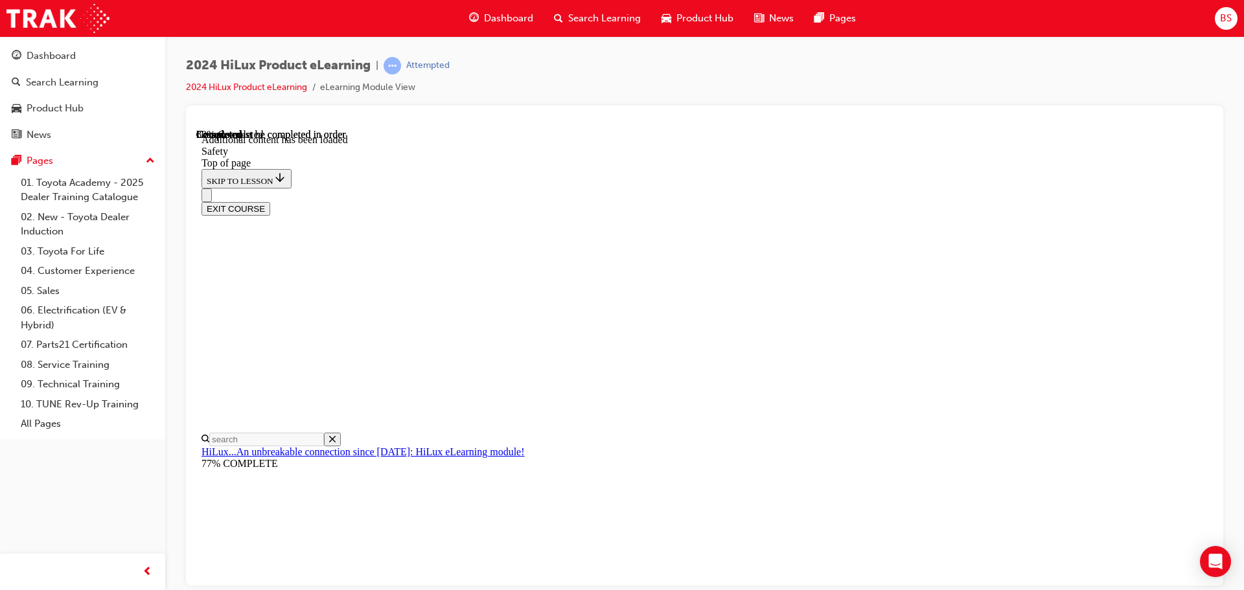
drag, startPoint x: 955, startPoint y: 448, endPoint x: 724, endPoint y: 403, distance: 235.5
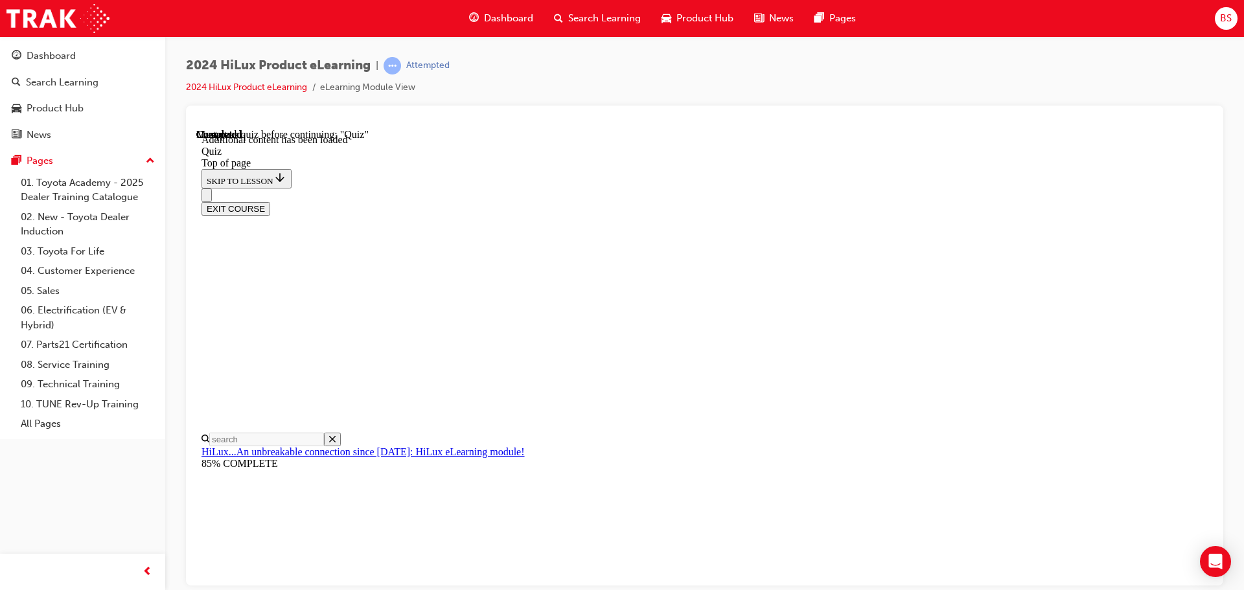
scroll to position [40, 0]
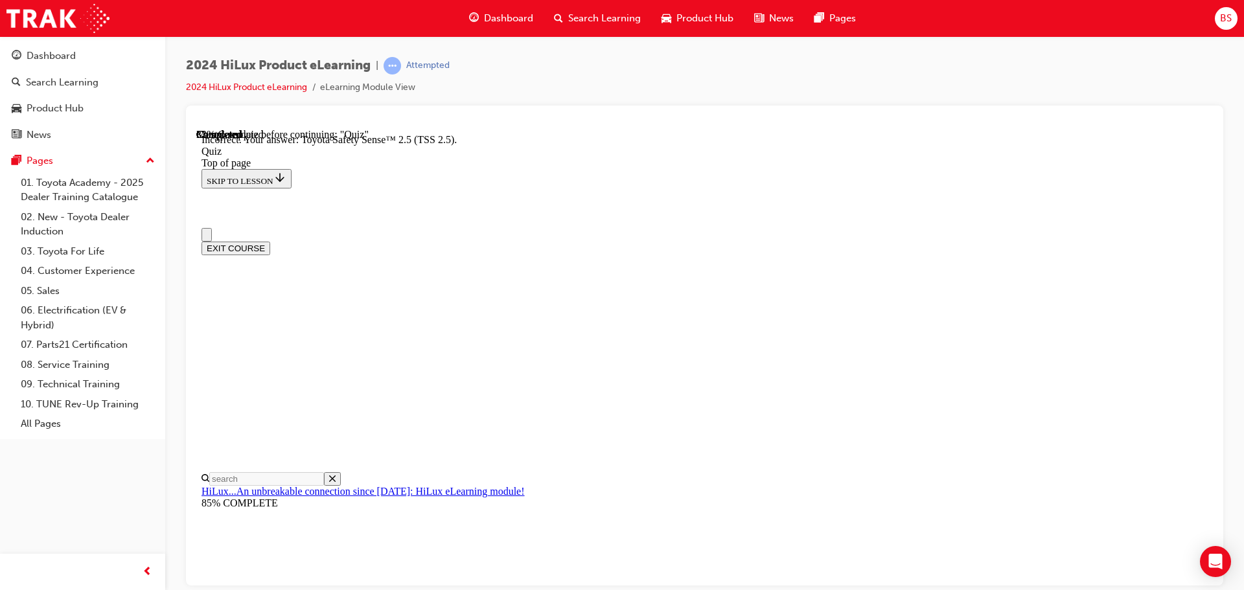
scroll to position [0, 0]
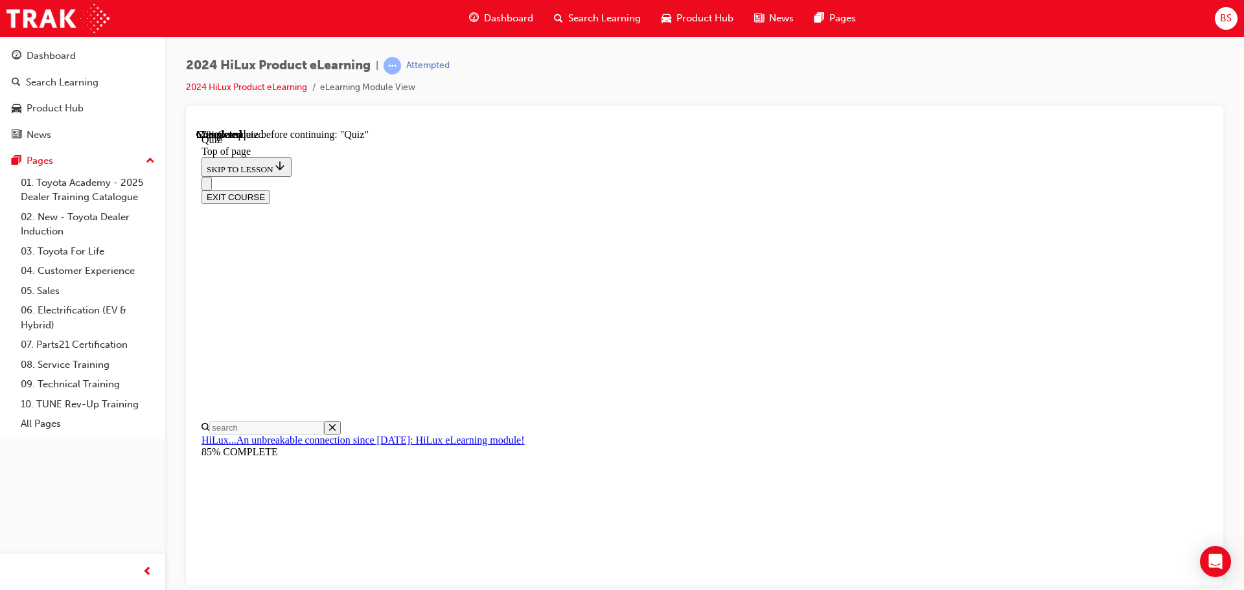
drag, startPoint x: 777, startPoint y: 463, endPoint x: 812, endPoint y: 492, distance: 45.5
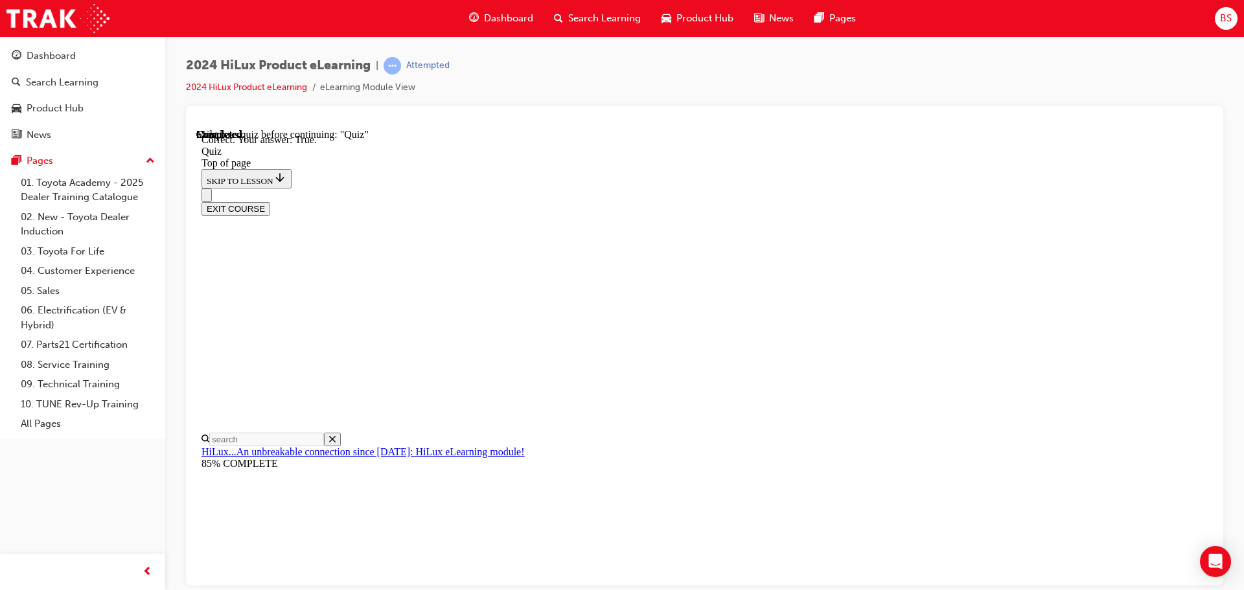
scroll to position [157, 0]
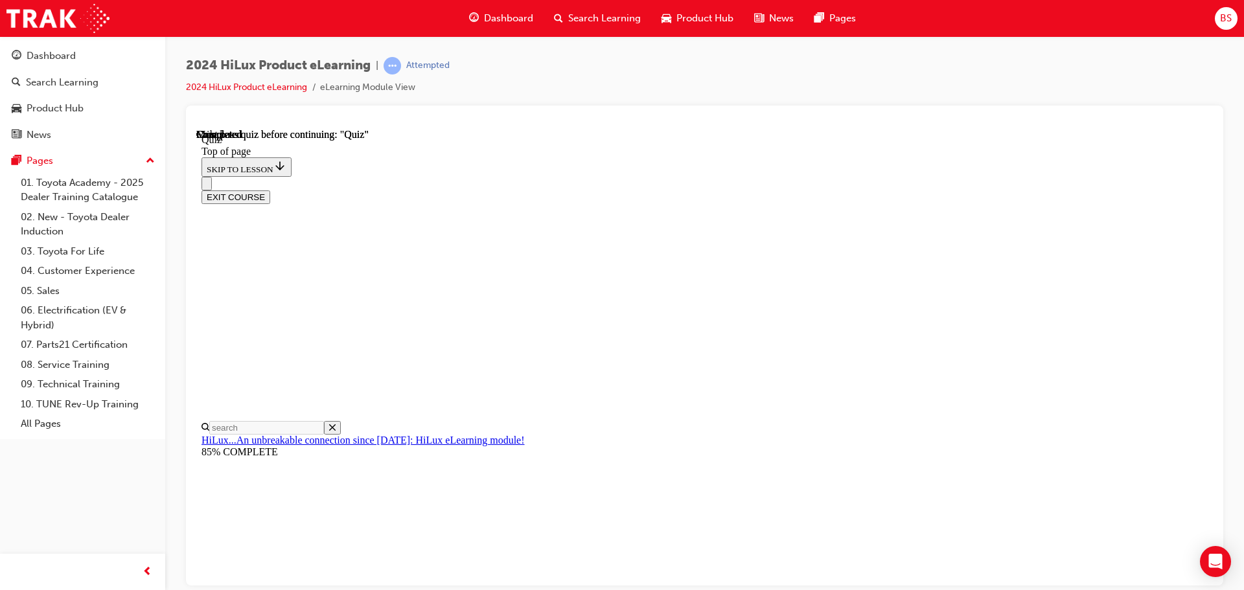
scroll to position [244, 0]
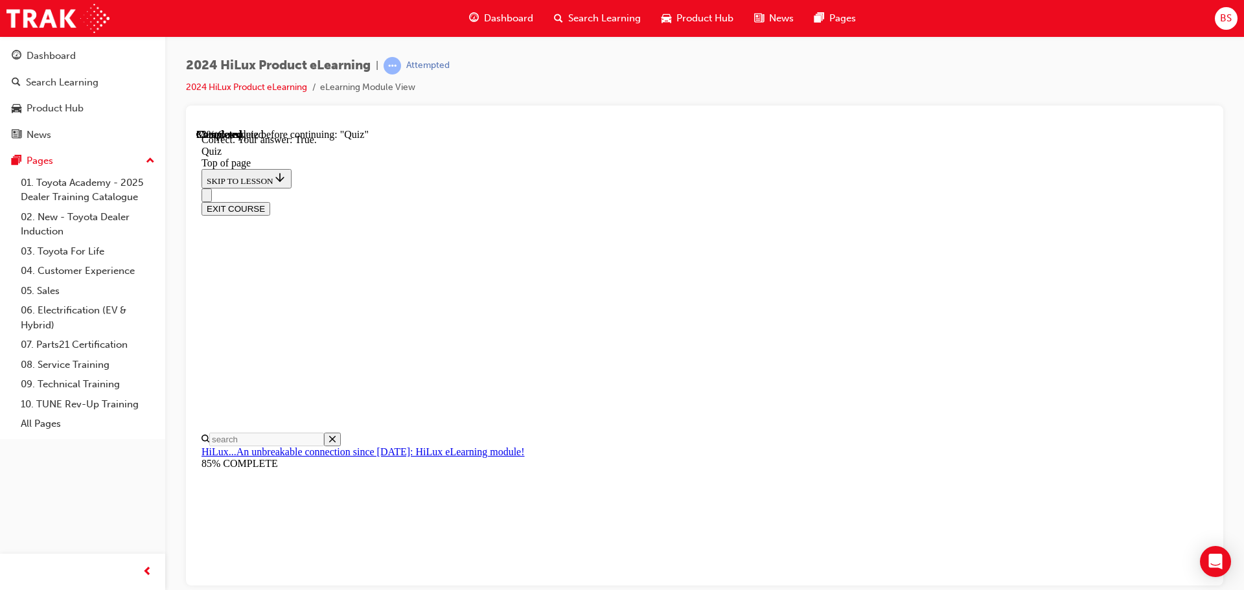
scroll to position [157, 0]
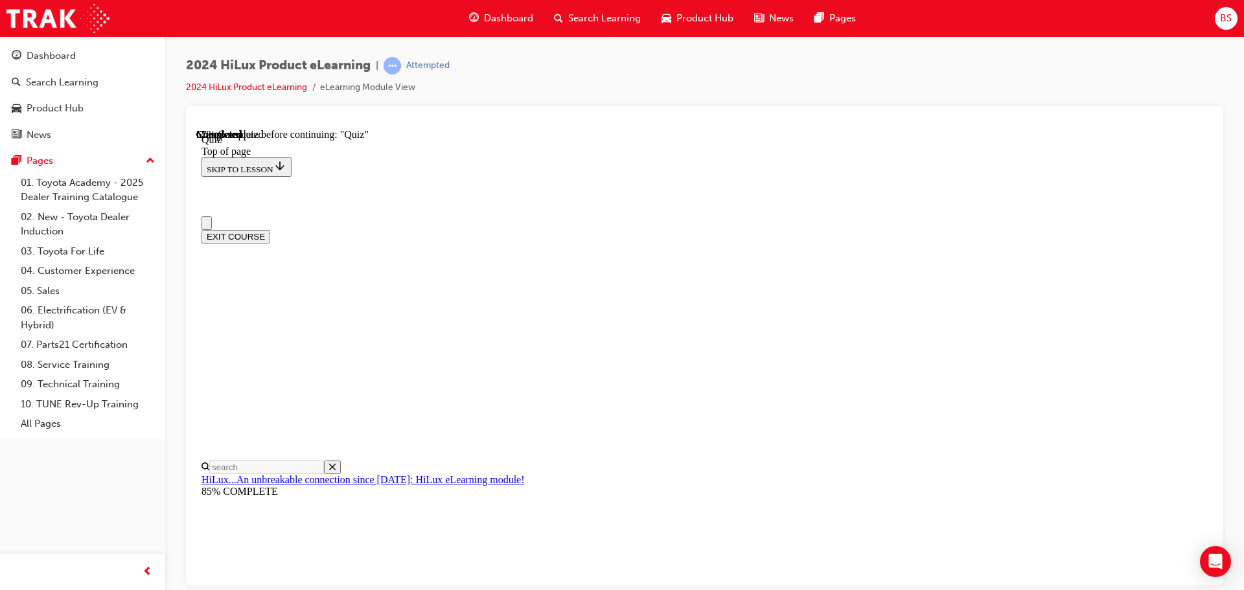
scroll to position [0, 0]
drag, startPoint x: 614, startPoint y: 538, endPoint x: 630, endPoint y: 542, distance: 16.7
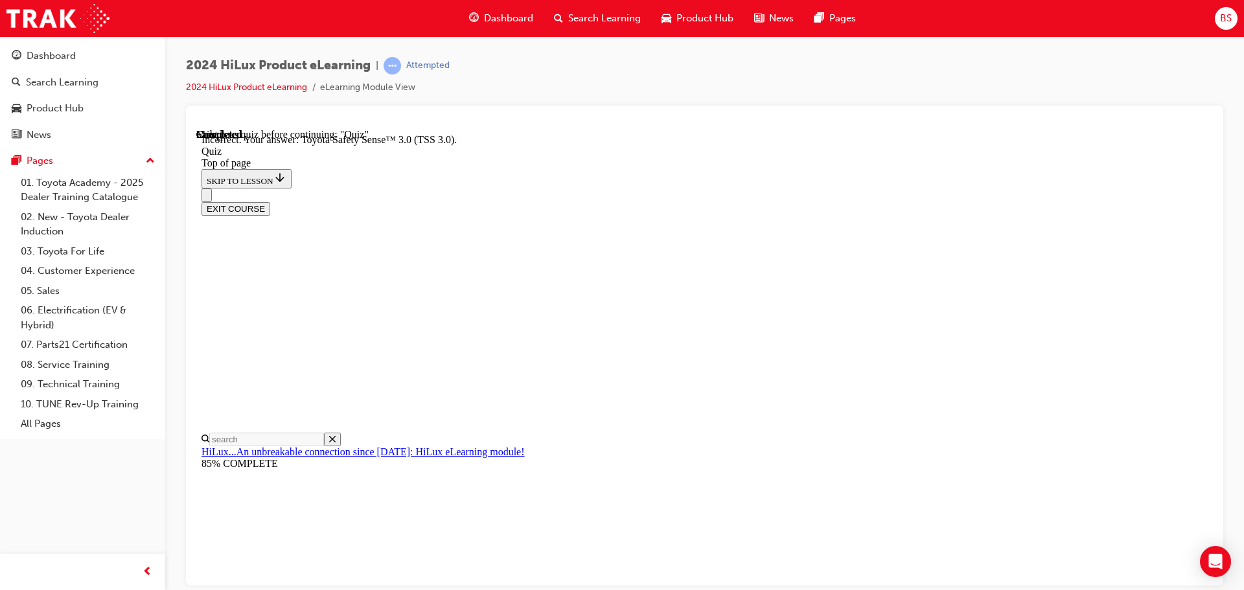
scroll to position [211, 0]
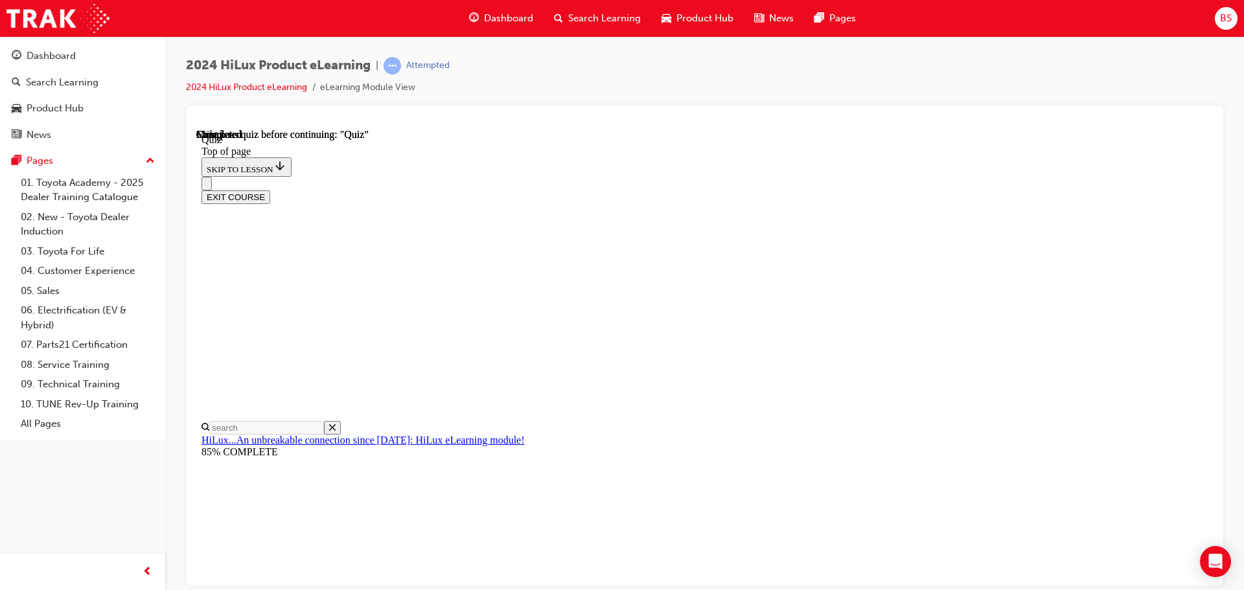
scroll to position [244, 0]
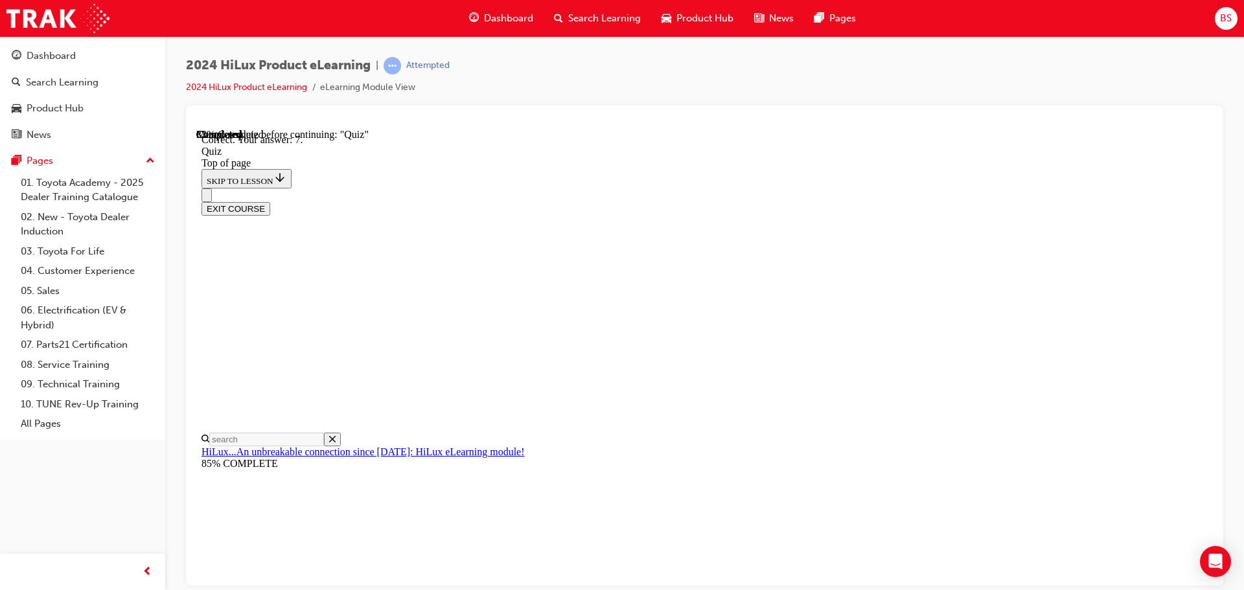
scroll to position [209, 0]
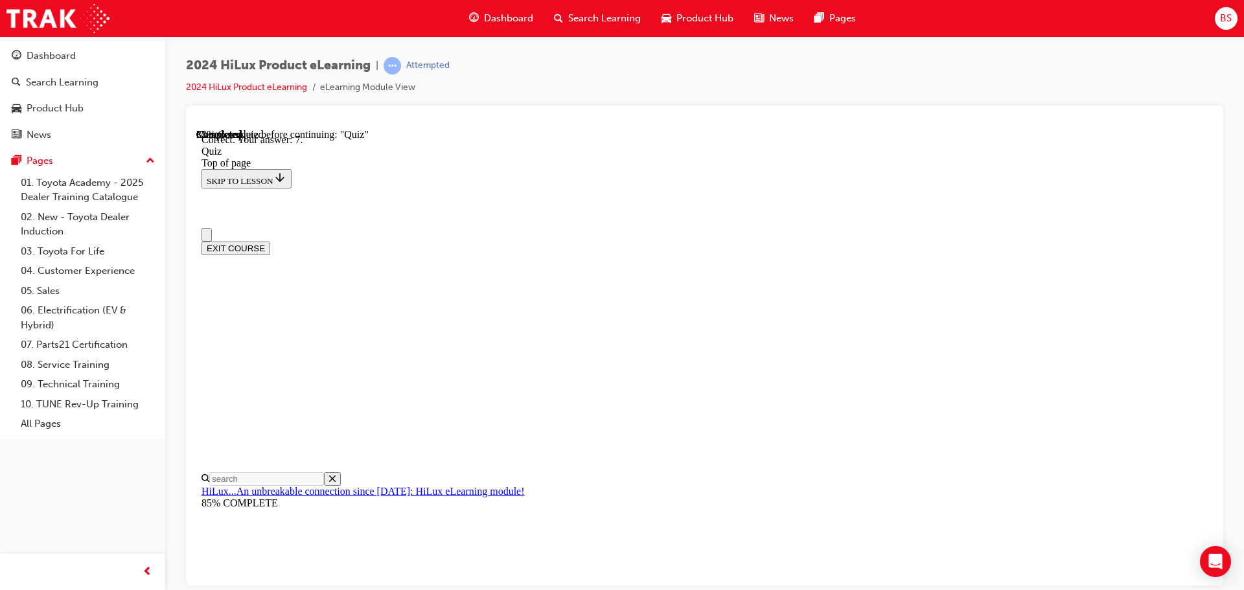
scroll to position [0, 0]
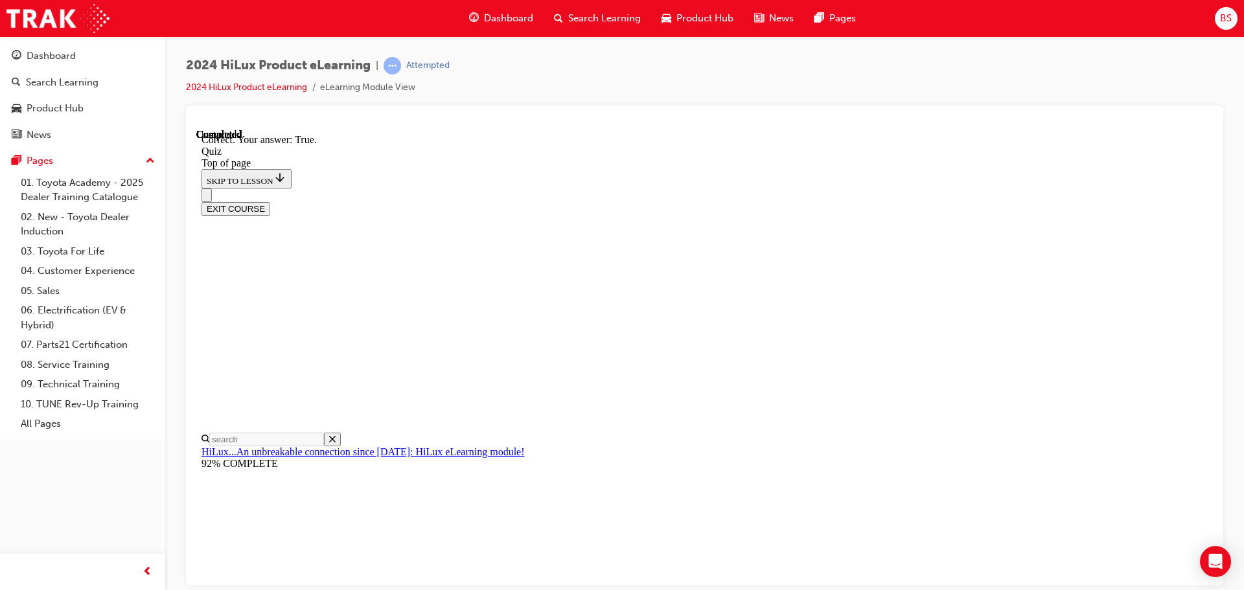
scroll to position [157, 0]
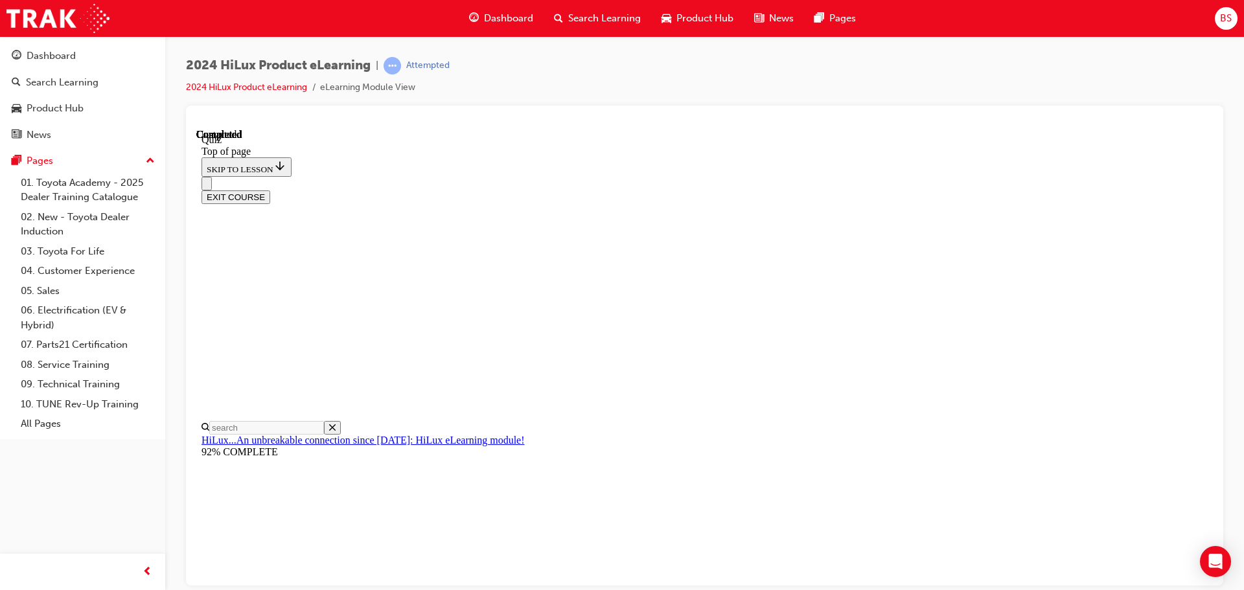
scroll to position [244, 0]
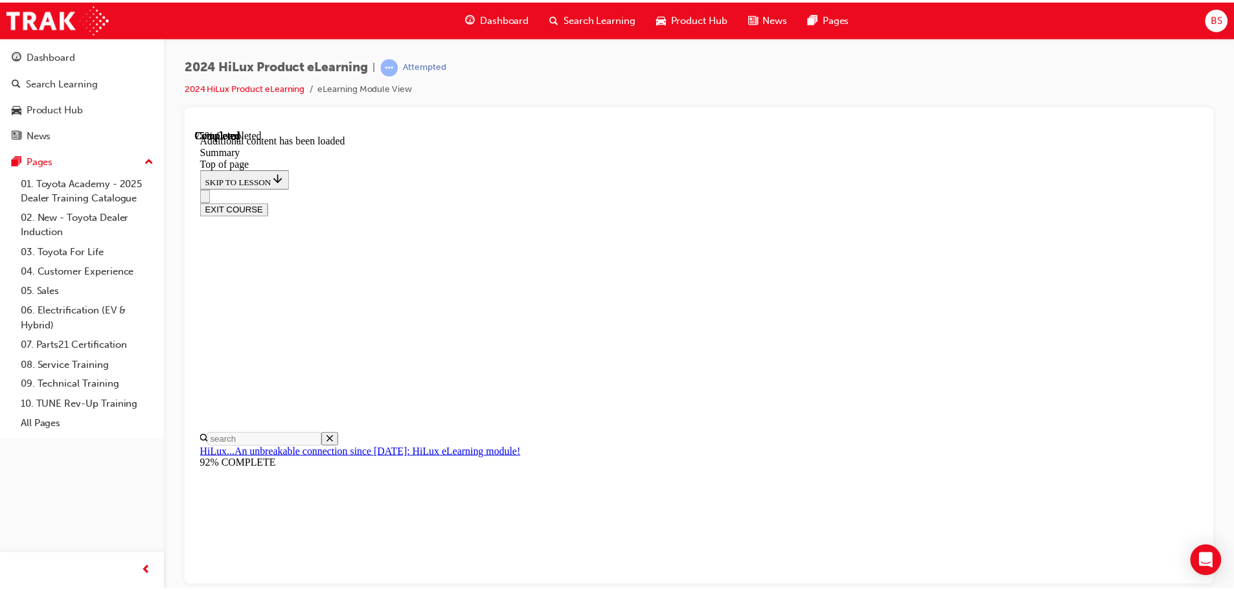
scroll to position [1292, 0]
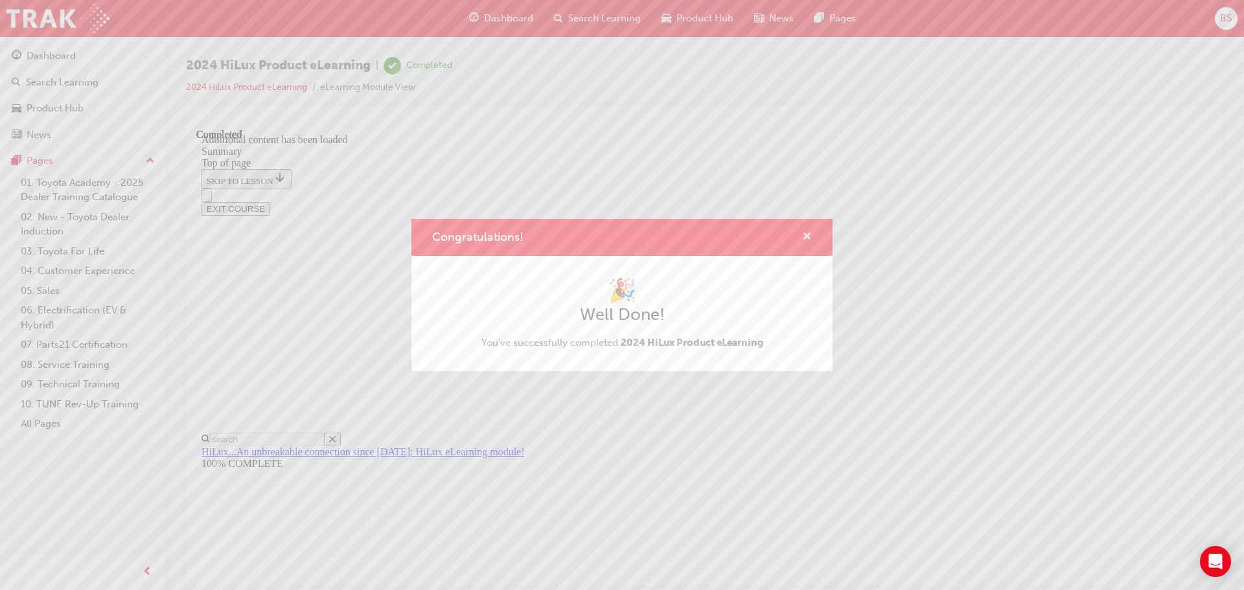
click at [808, 234] on span "cross-icon" at bounding box center [807, 238] width 10 height 12
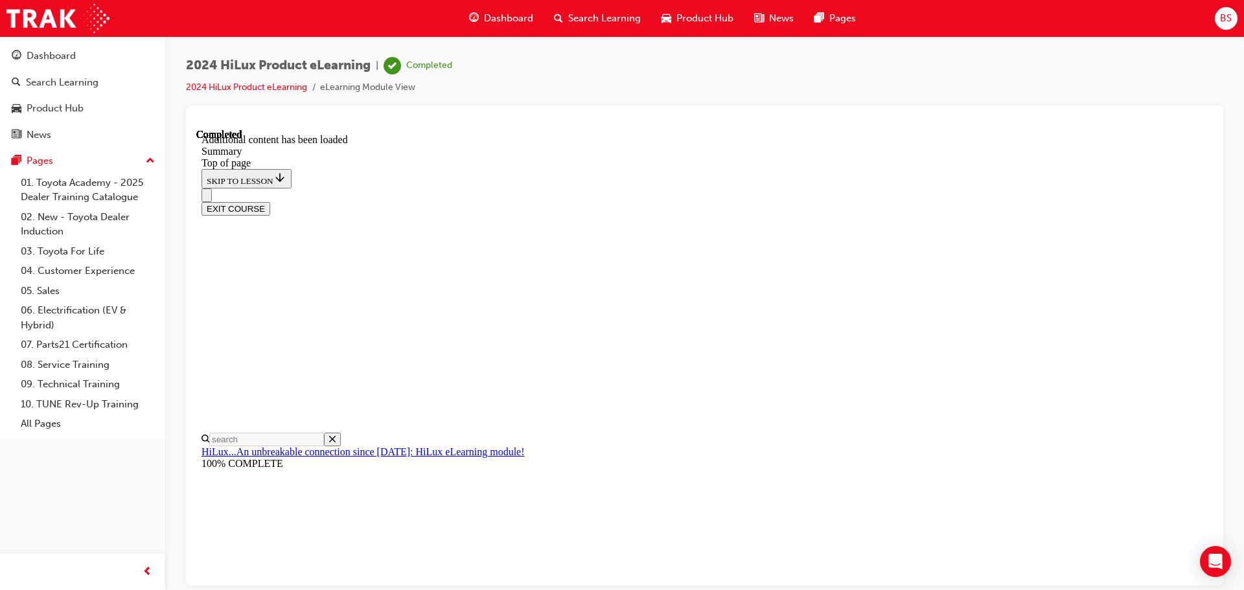
click at [270, 201] on button "EXIT COURSE" at bounding box center [235, 208] width 69 height 14
click at [44, 51] on div "Dashboard" at bounding box center [51, 56] width 49 height 15
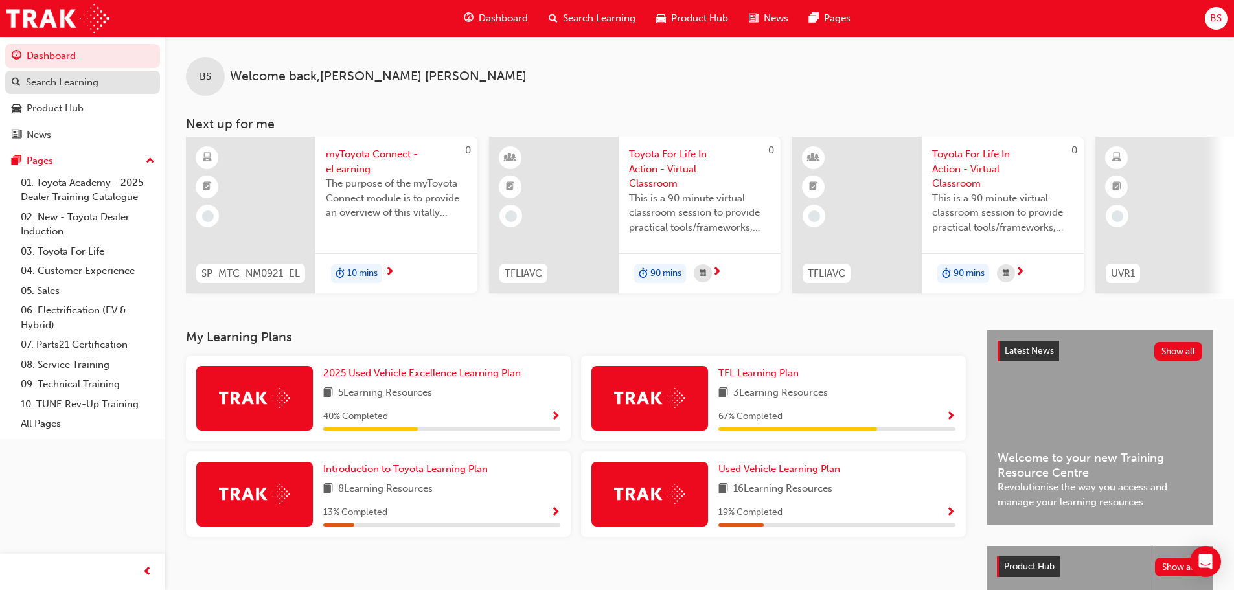
click at [44, 86] on div "Search Learning" at bounding box center [62, 82] width 73 height 15
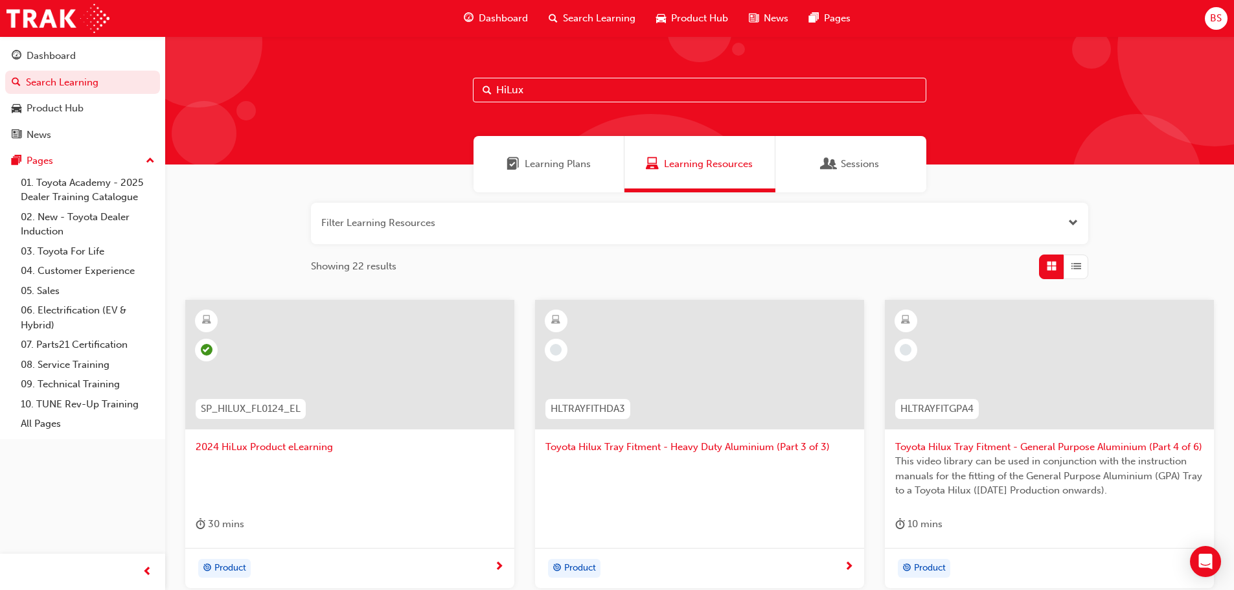
click at [560, 87] on input "HiLux" at bounding box center [699, 90] width 453 height 25
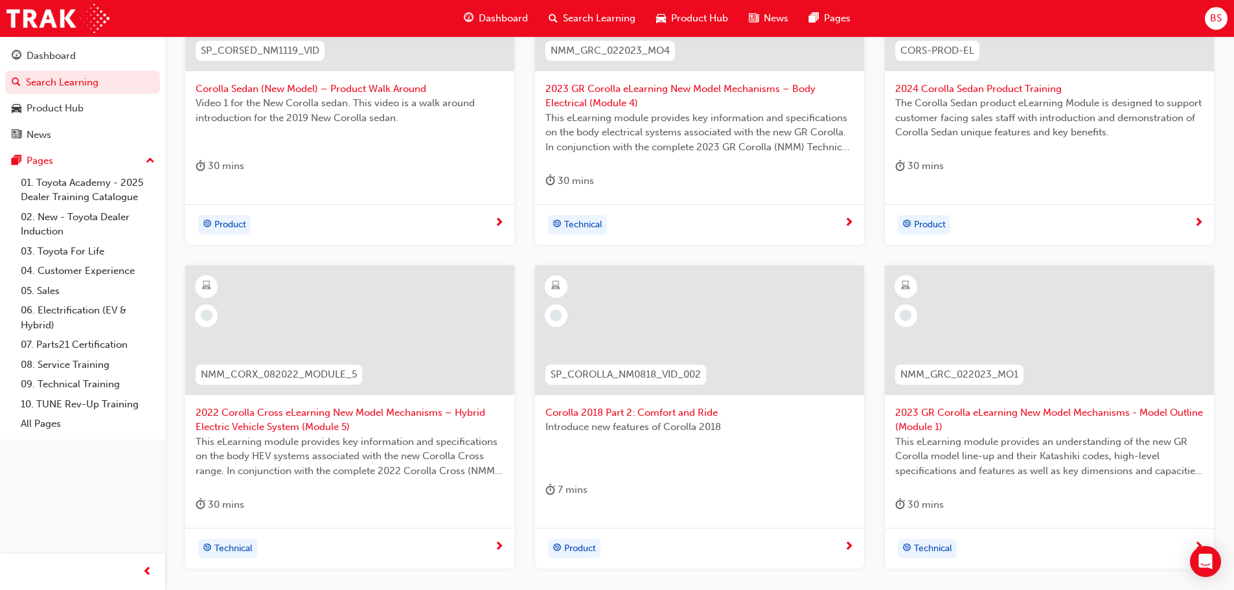
scroll to position [431, 0]
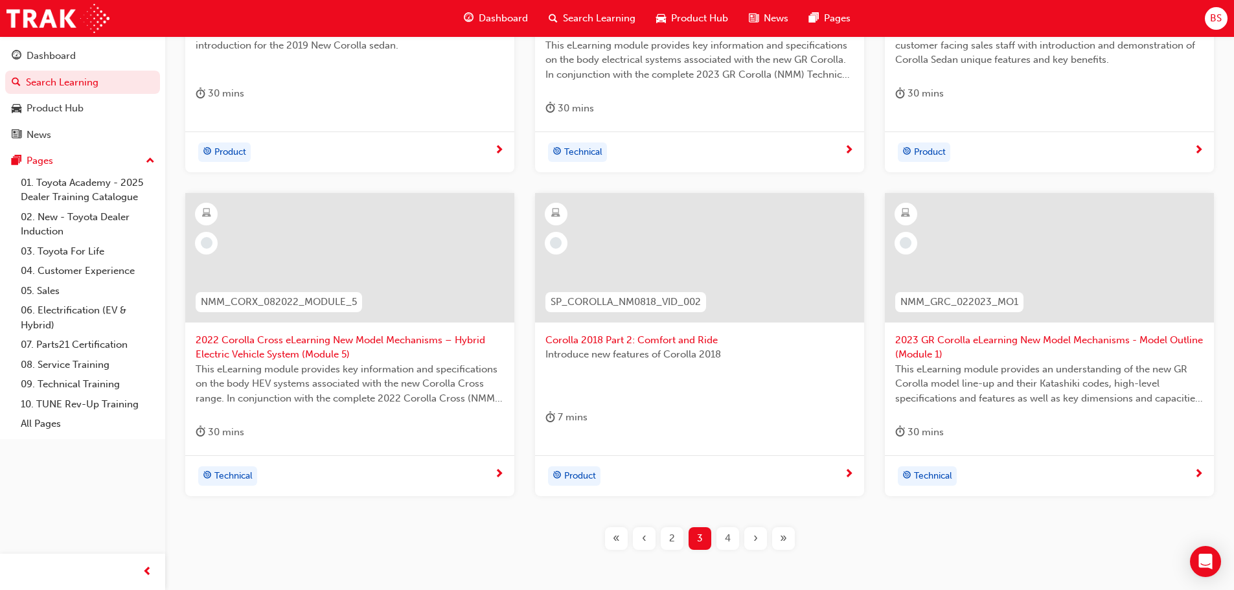
click at [646, 538] on span "‹" at bounding box center [644, 538] width 5 height 15
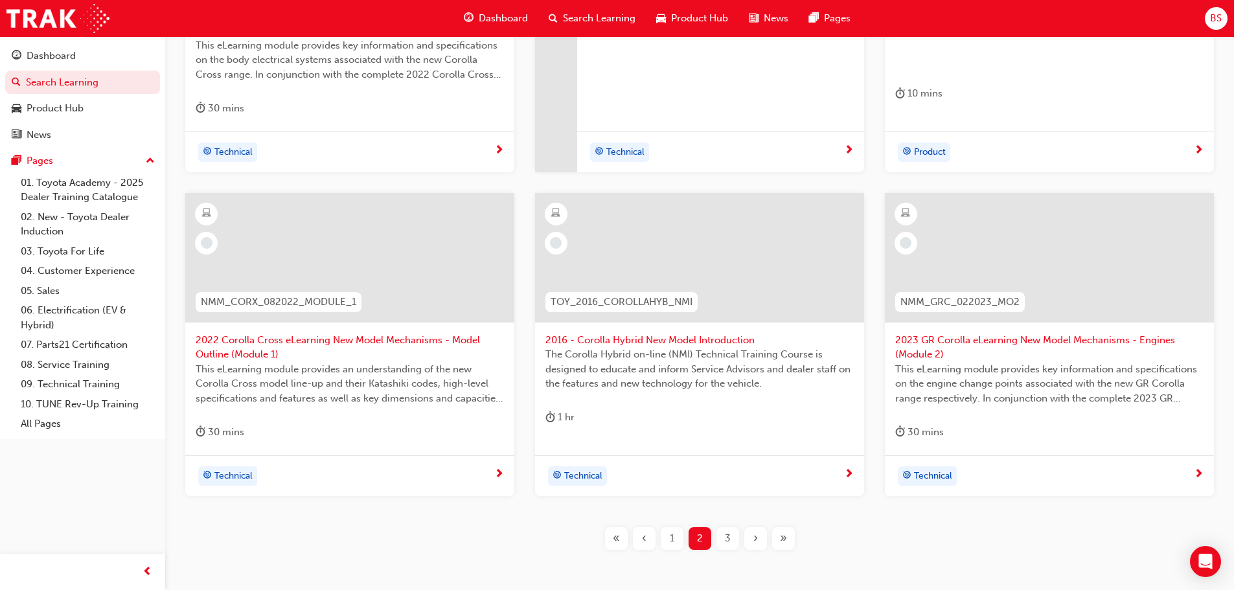
click at [637, 543] on div "‹" at bounding box center [644, 538] width 23 height 23
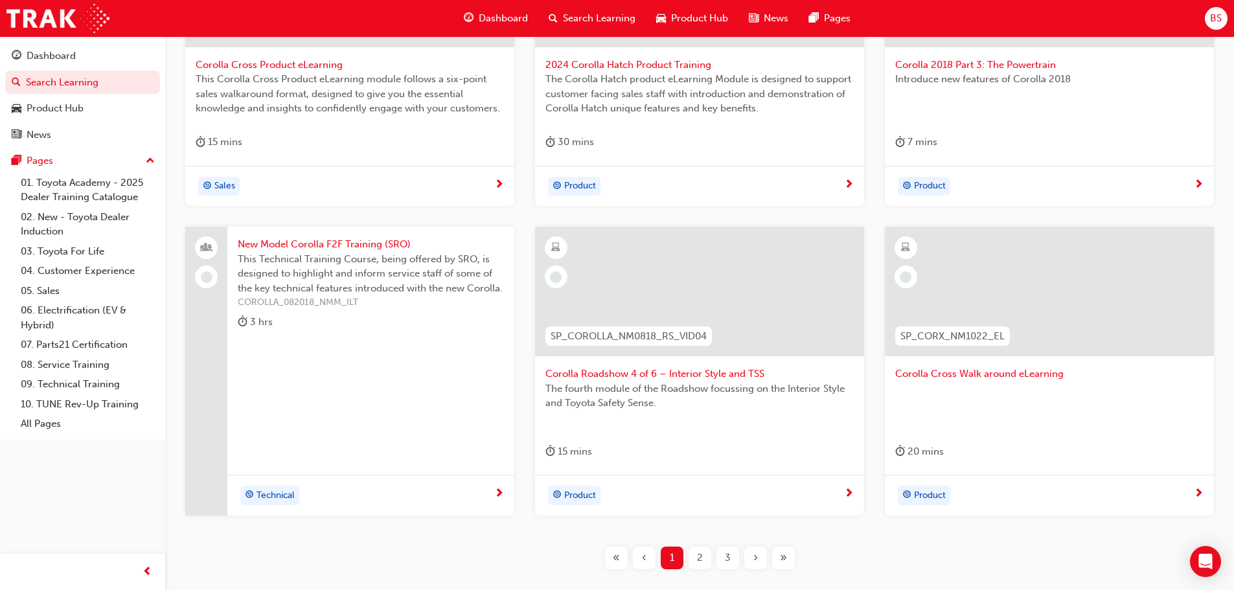
scroll to position [466, 0]
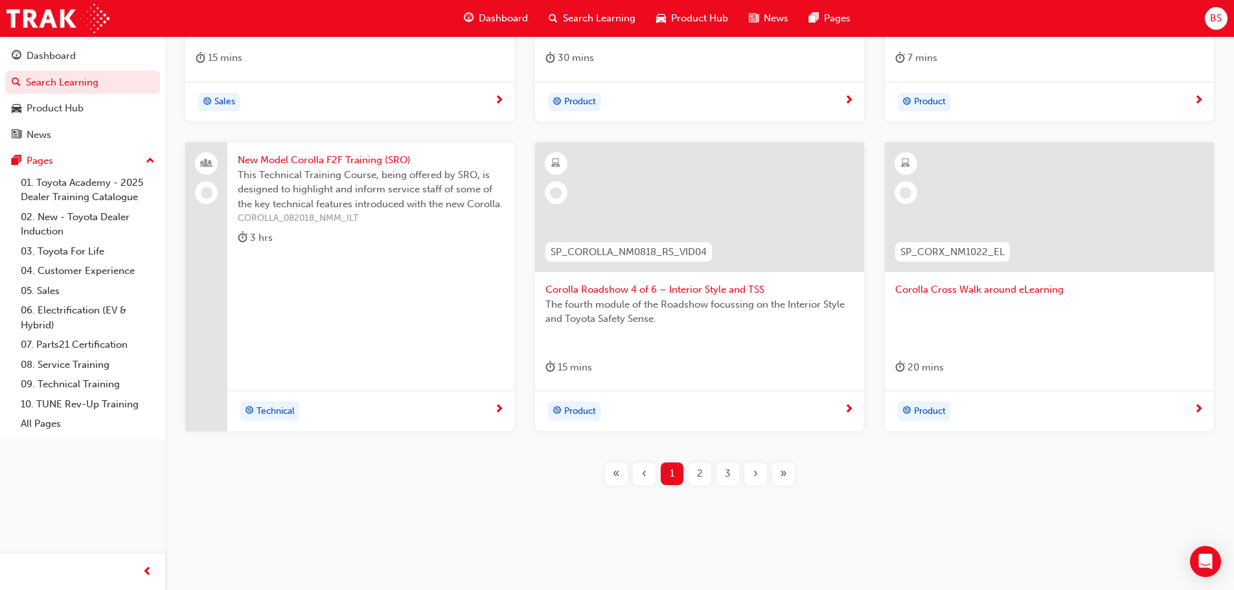
click at [692, 467] on div "2" at bounding box center [700, 473] width 23 height 23
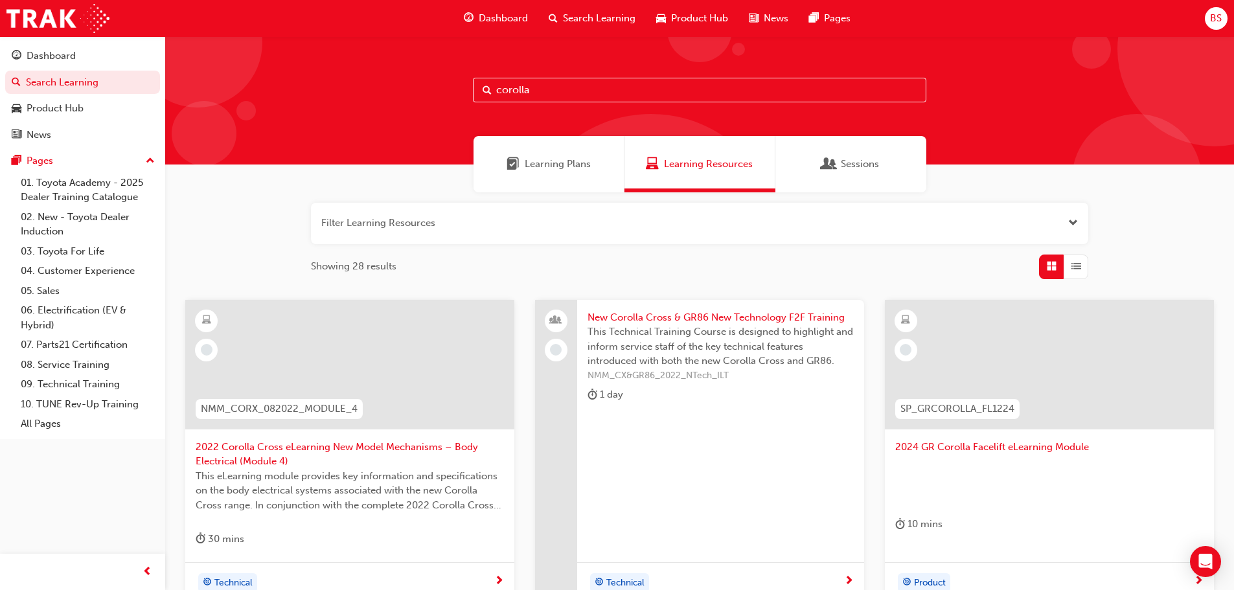
click at [600, 86] on input "corolla" at bounding box center [699, 90] width 453 height 25
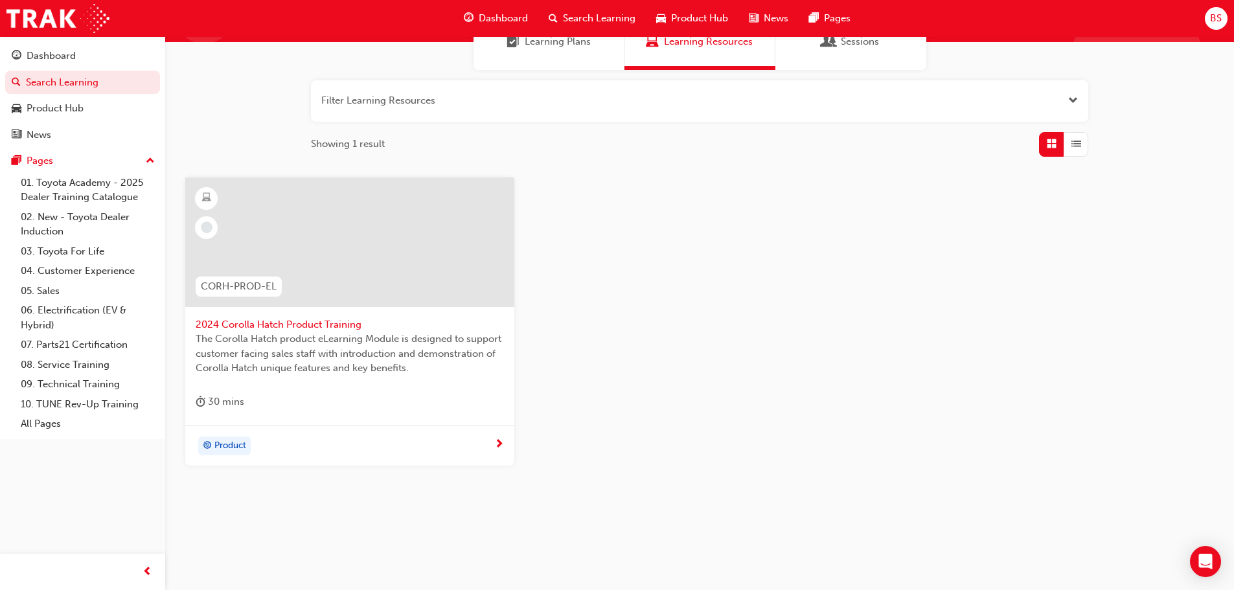
scroll to position [124, 0]
type input "corolla hatch"
click at [374, 269] on div at bounding box center [349, 241] width 329 height 130
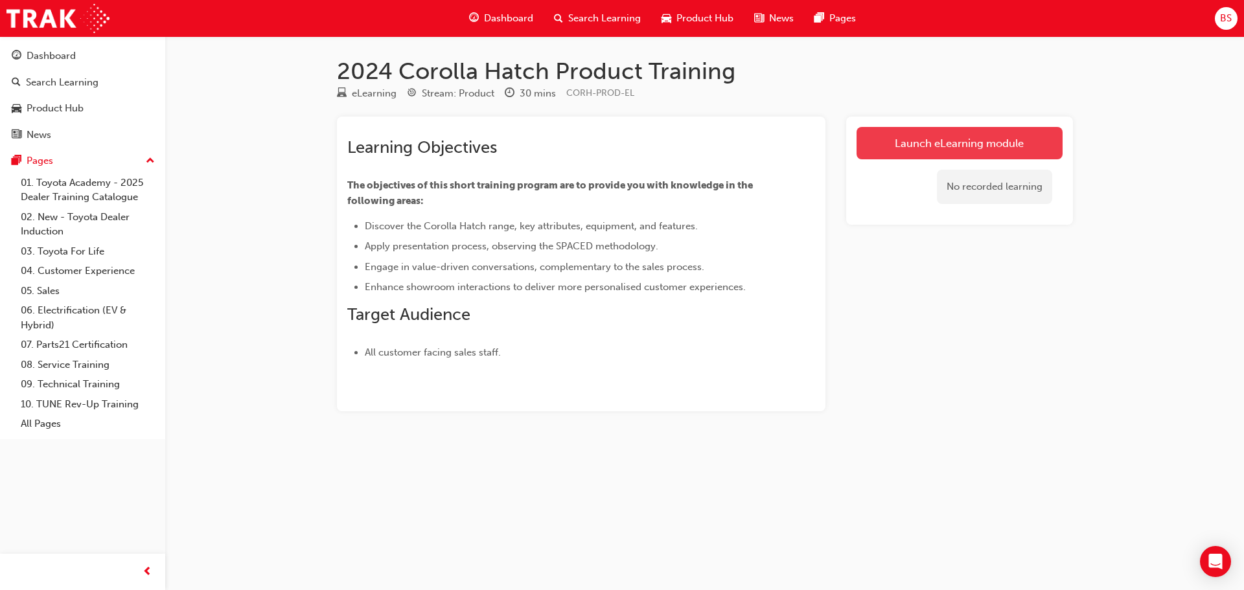
click at [974, 143] on link "Launch eLearning module" at bounding box center [959, 143] width 206 height 32
